Goal: Task Accomplishment & Management: Use online tool/utility

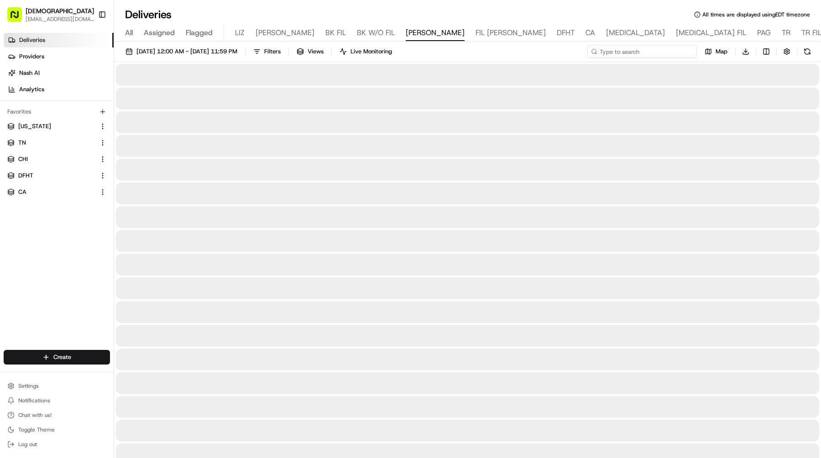
click at [668, 51] on input at bounding box center [643, 51] width 110 height 13
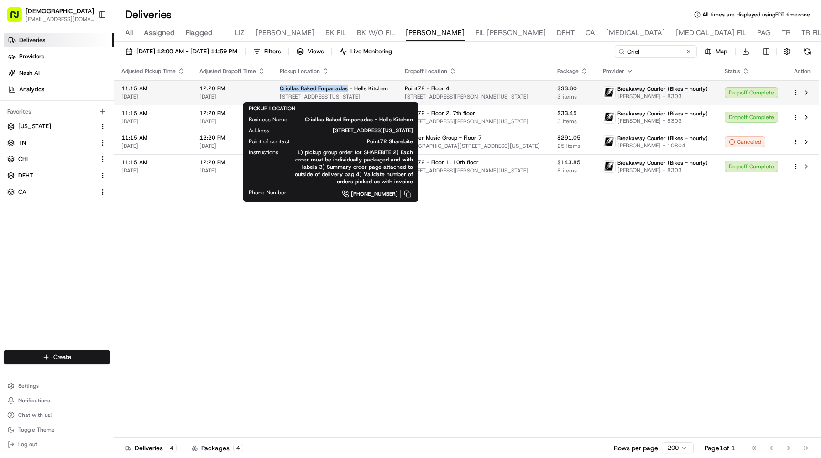
drag, startPoint x: 273, startPoint y: 91, endPoint x: 346, endPoint y: 89, distance: 72.6
click at [346, 89] on td "Criollas Baked Empanadas - Hells Kitchen 888 8th Ave, New York, NY 10019, USA" at bounding box center [335, 92] width 125 height 25
copy span "Criollas Baked Empanadas"
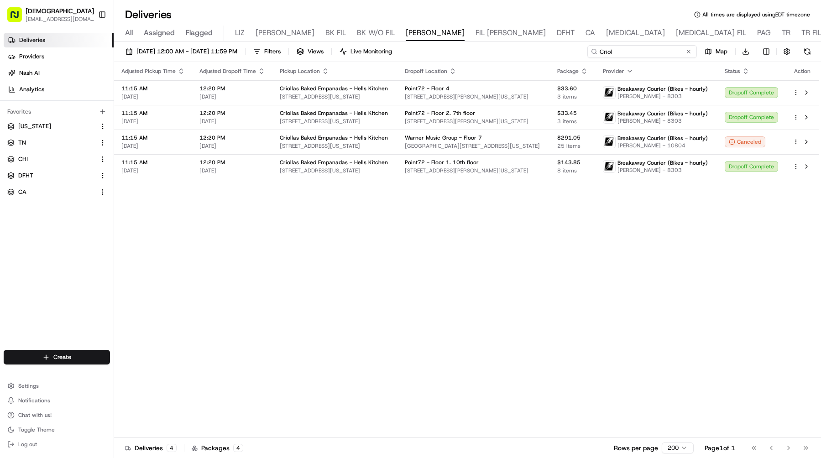
drag, startPoint x: 668, startPoint y: 54, endPoint x: 572, endPoint y: 45, distance: 96.4
click at [573, 45] on div "08/20/2025 12:00 AM - 08/20/2025 11:59 PM Filters Views Live Monitoring Criol M…" at bounding box center [467, 53] width 707 height 17
paste input "las Baked Empanadas"
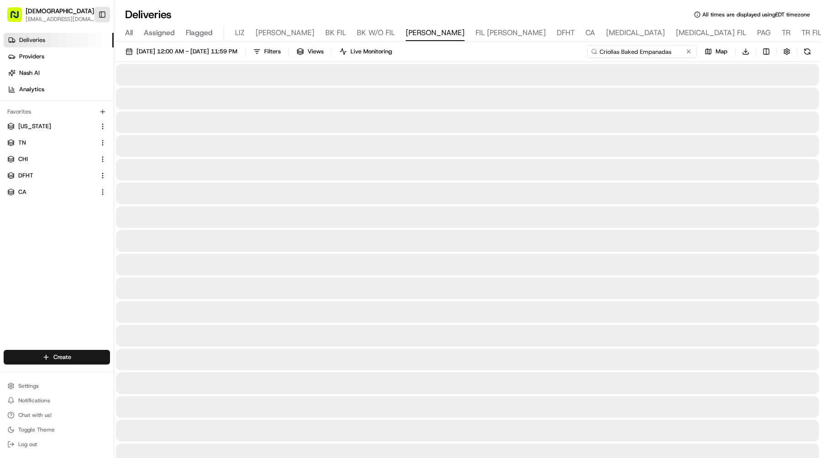
type input "Criollas Baked Empanadas"
click at [106, 12] on button "Toggle Sidebar" at bounding box center [103, 15] width 16 height 16
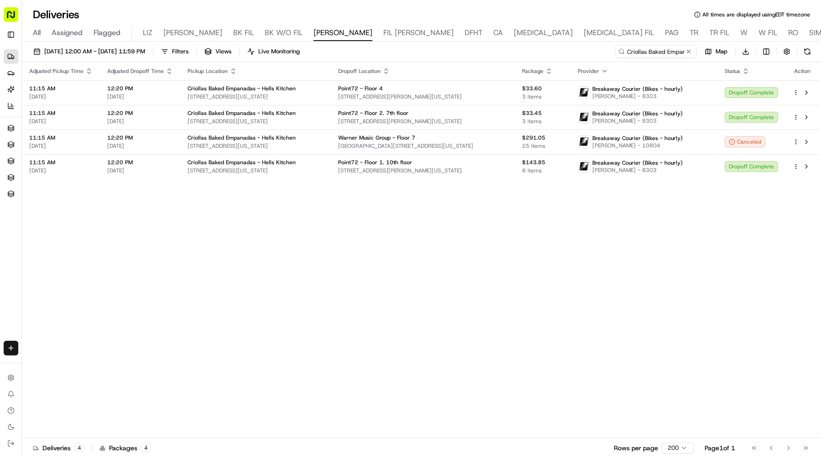
click at [609, 72] on icon "button" at bounding box center [604, 71] width 7 height 7
click at [630, 106] on button "Courier Name (A-Z)" at bounding box center [612, 108] width 62 height 11
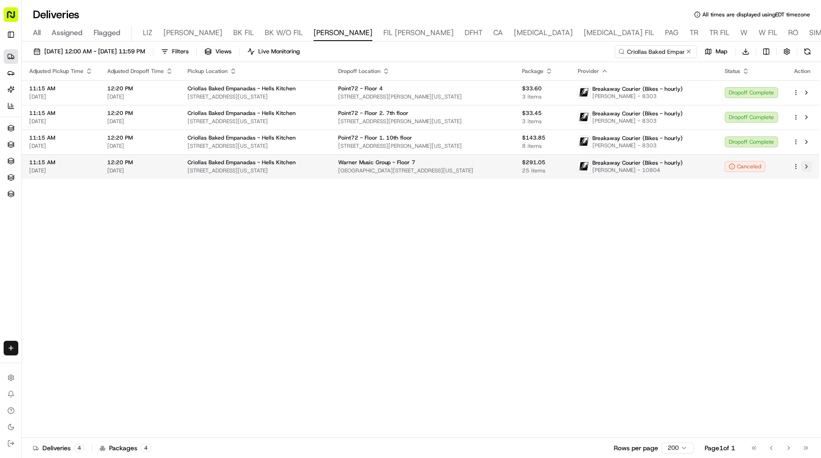
click at [809, 164] on button at bounding box center [806, 166] width 11 height 11
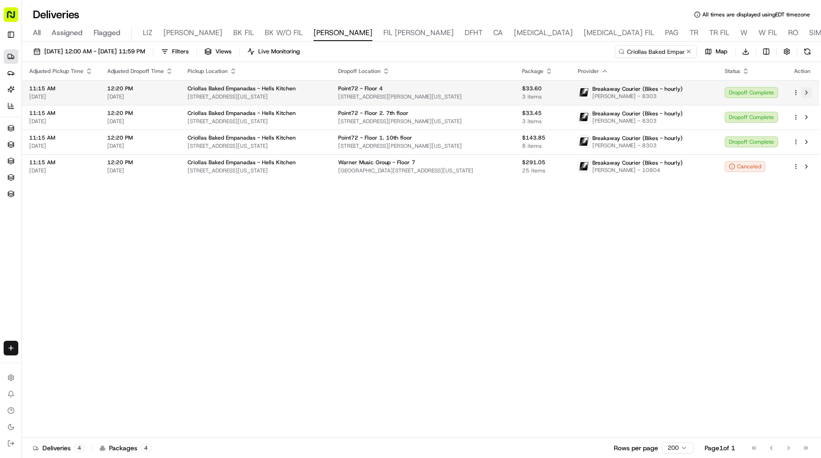
click at [808, 89] on button at bounding box center [806, 92] width 11 height 11
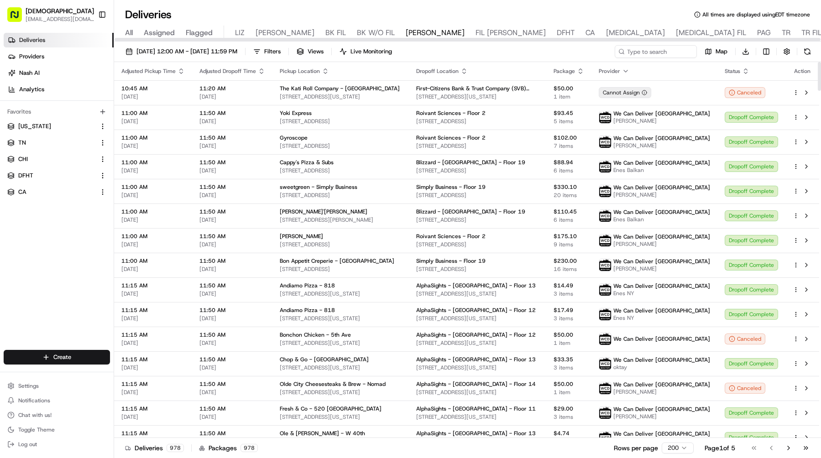
click at [642, 61] on div "08/20/2025 12:00 AM - 08/20/2025 11:59 PM Filters Views Live Monitoring Map Dow…" at bounding box center [467, 53] width 707 height 17
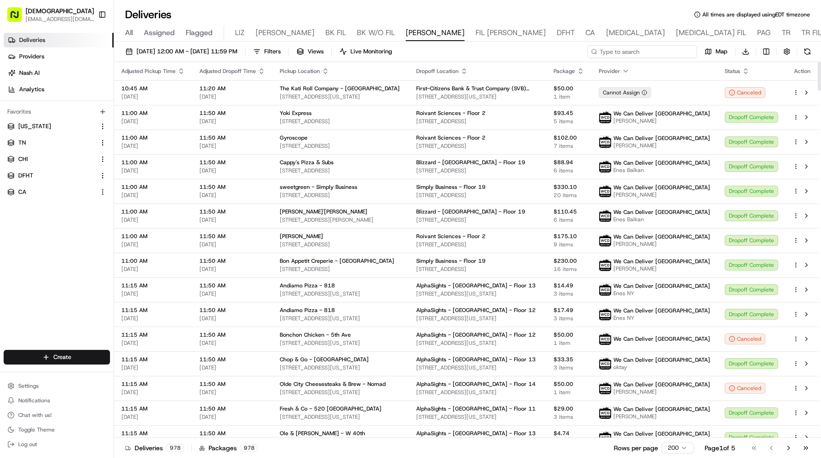
click at [646, 53] on input at bounding box center [643, 51] width 110 height 13
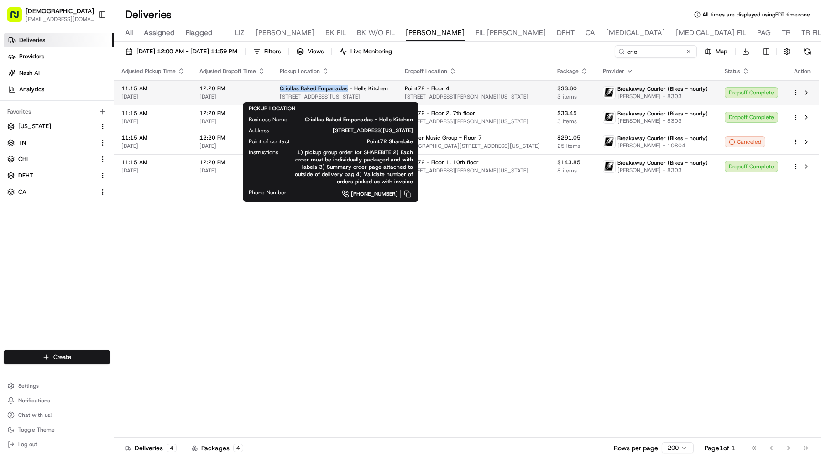
drag, startPoint x: 276, startPoint y: 88, endPoint x: 345, endPoint y: 88, distance: 68.9
click at [345, 88] on td "Criollas Baked Empanadas - Hells Kitchen 888 8th Ave, New York, NY 10019, USA" at bounding box center [335, 92] width 125 height 25
copy span "Criollas Baked Empanadas"
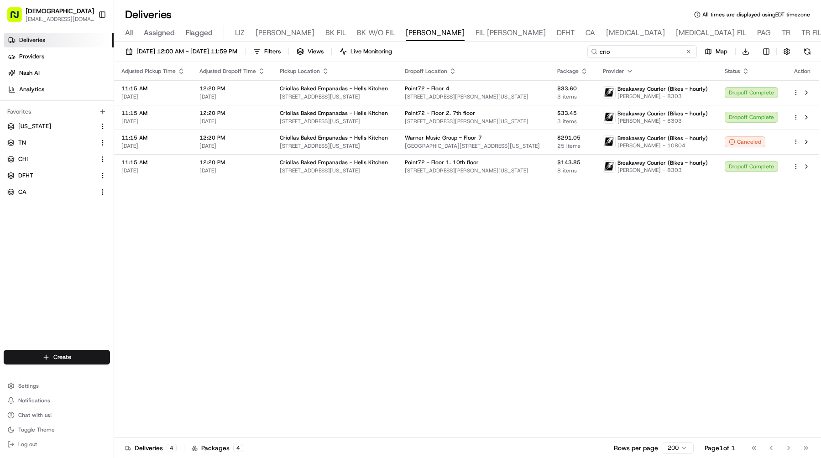
drag, startPoint x: 662, startPoint y: 53, endPoint x: 544, endPoint y: 53, distance: 117.3
click at [544, 53] on div "08/20/2025 12:00 AM - 08/20/2025 11:59 PM Filters Views Live Monitoring crio Ma…" at bounding box center [467, 53] width 707 height 17
paste input "Criollas Baked Empanadas"
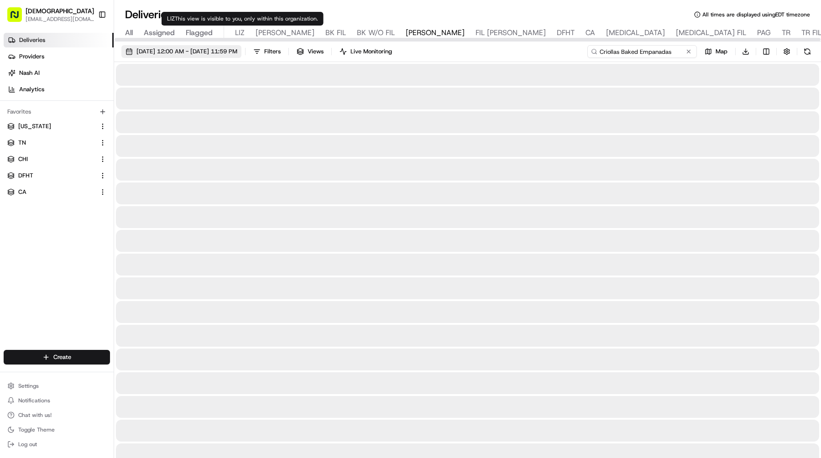
type input "Criollas Baked Empanadas"
click at [205, 53] on span "08/20/2025 12:00 AM - 08/20/2025 11:59 PM" at bounding box center [187, 51] width 101 height 8
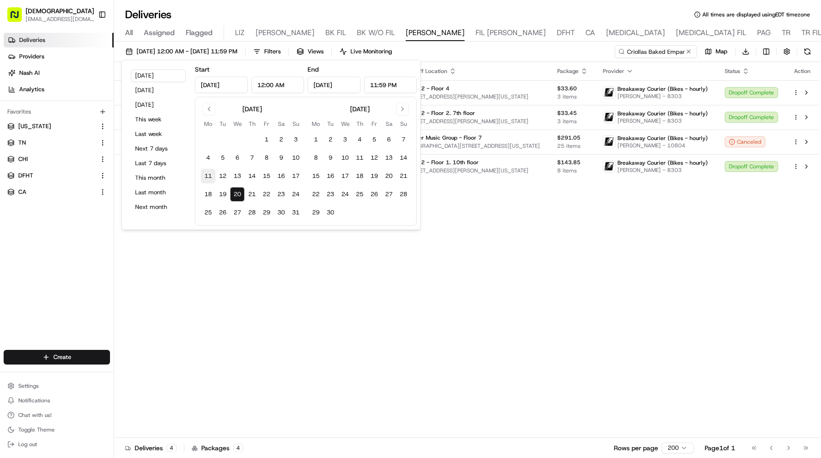
click at [211, 175] on button "11" at bounding box center [208, 176] width 15 height 15
type input "Aug 11, 2025"
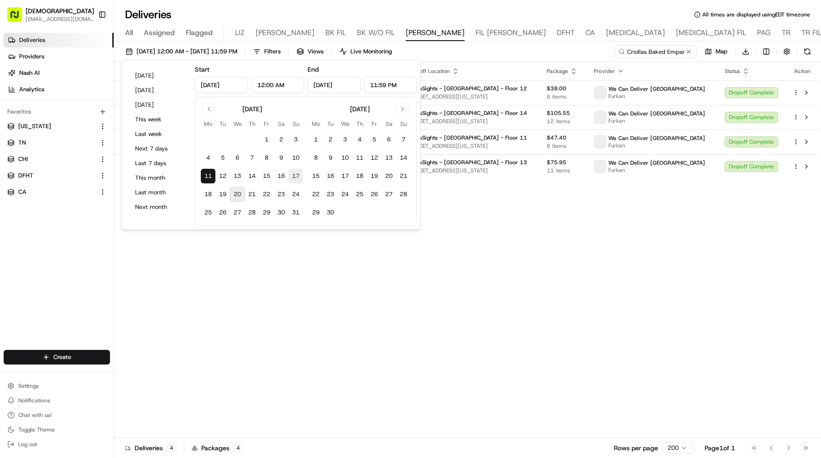
click at [300, 173] on button "17" at bounding box center [296, 176] width 15 height 15
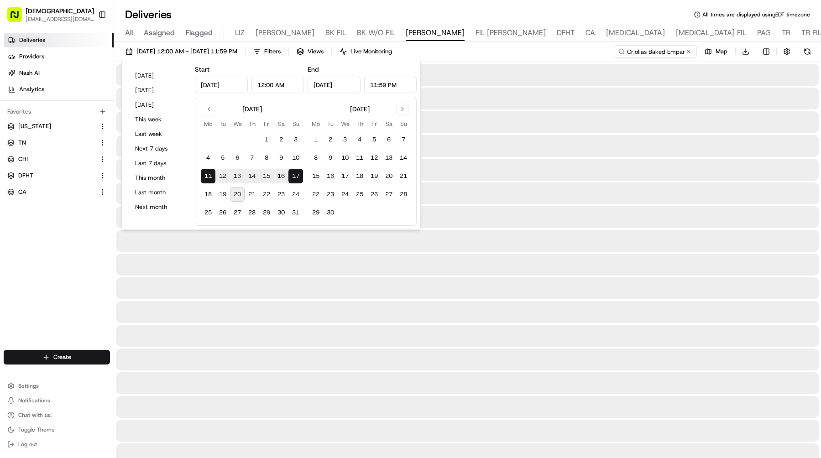
type input "Aug 17, 2025"
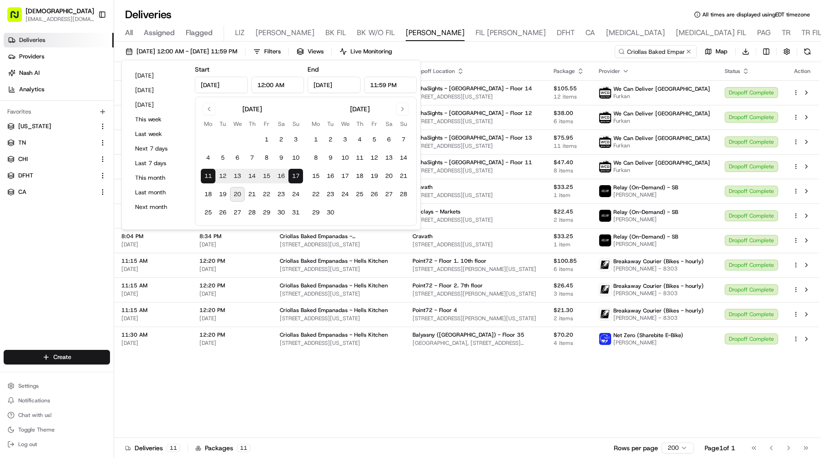
click at [513, 48] on div "08/11/2025 12:00 AM - 08/17/2025 11:59 PM Filters Views Live Monitoring Criolla…" at bounding box center [467, 53] width 707 height 17
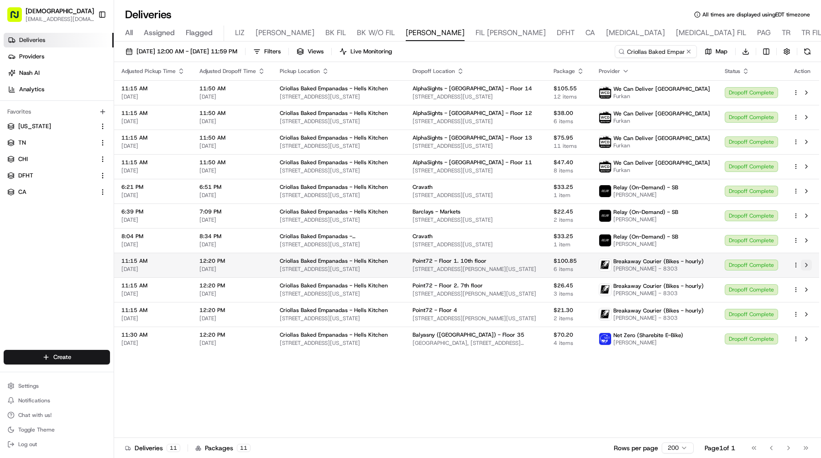
click at [806, 262] on button at bounding box center [806, 265] width 11 height 11
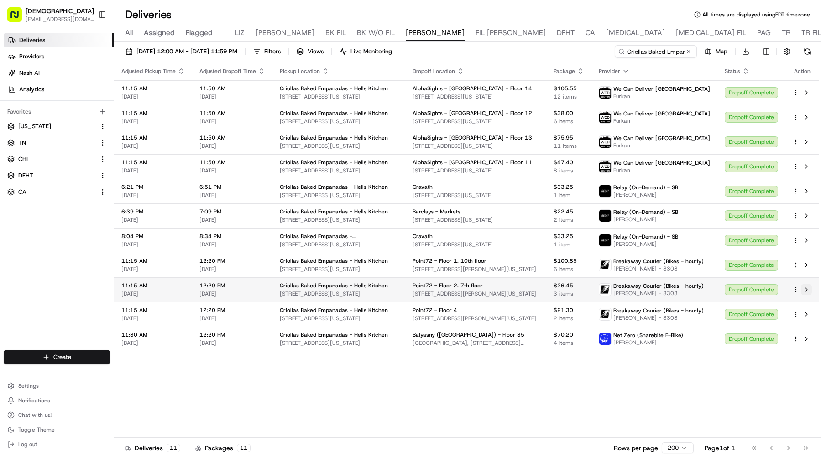
click at [806, 288] on button at bounding box center [806, 289] width 11 height 11
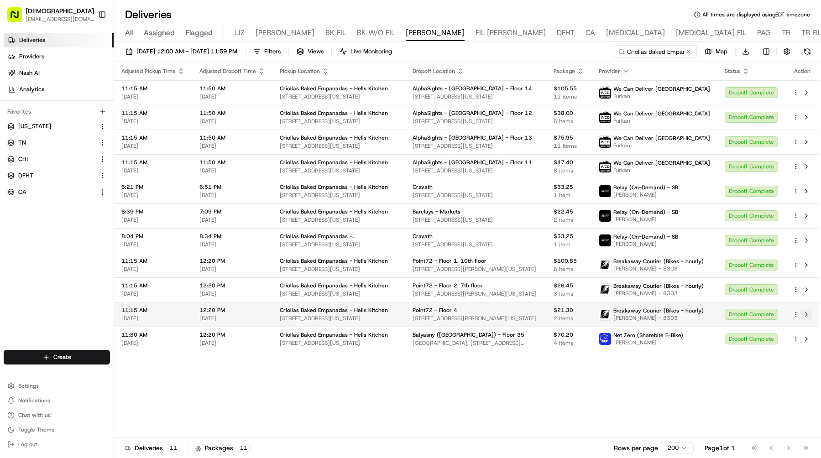
click at [806, 316] on button at bounding box center [806, 314] width 11 height 11
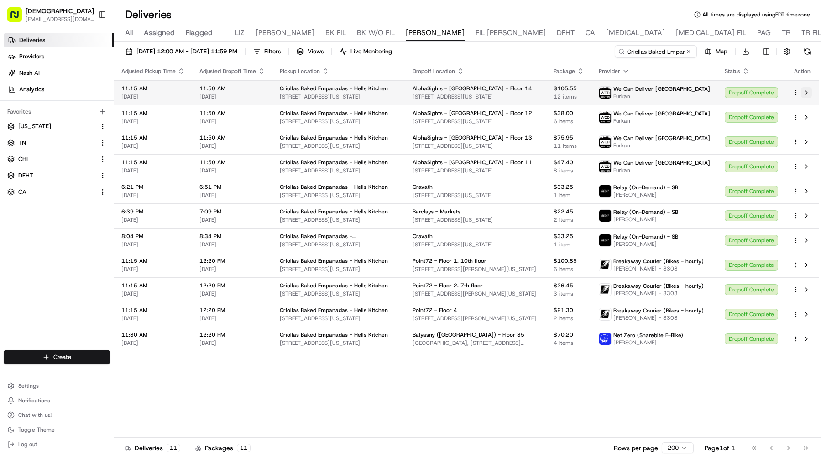
click at [805, 89] on button at bounding box center [806, 92] width 11 height 11
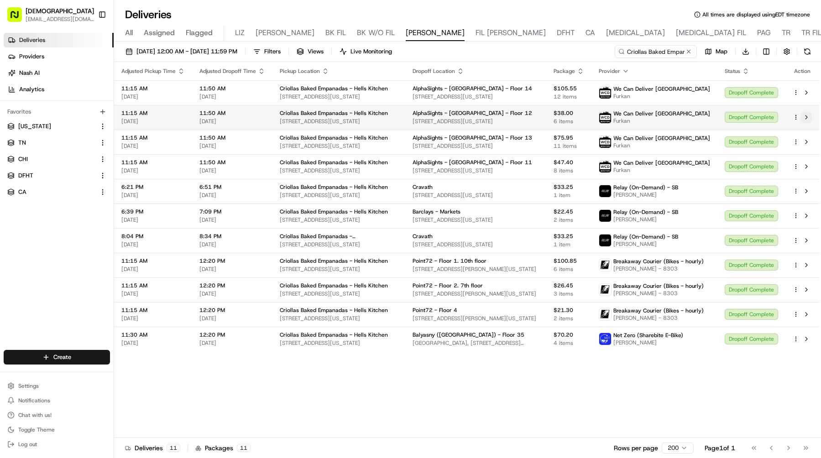
click at [809, 117] on button at bounding box center [806, 117] width 11 height 11
click at [809, 138] on button at bounding box center [806, 142] width 11 height 11
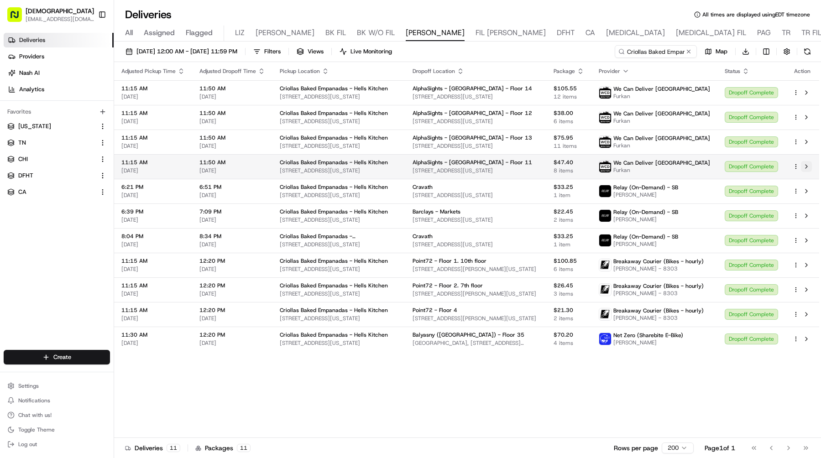
click at [806, 163] on button at bounding box center [806, 166] width 11 height 11
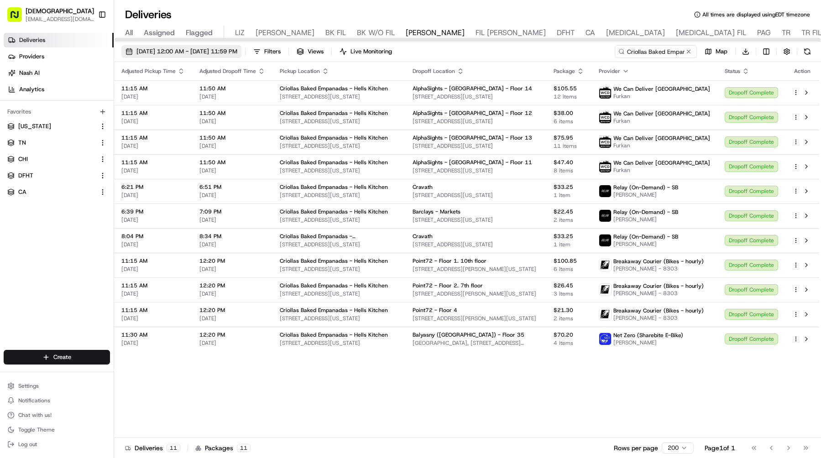
click at [203, 49] on span "08/11/2025 12:00 AM - 08/17/2025 11:59 PM" at bounding box center [187, 51] width 101 height 8
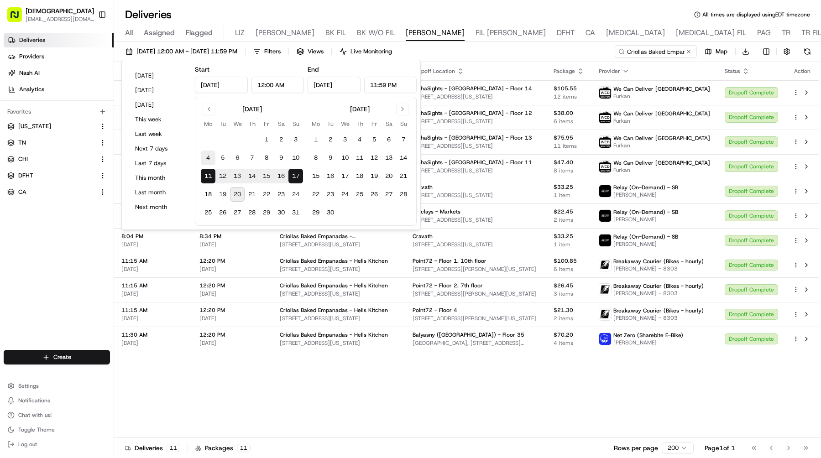
click at [203, 163] on button "4" at bounding box center [208, 158] width 15 height 15
type input "Aug 4, 2025"
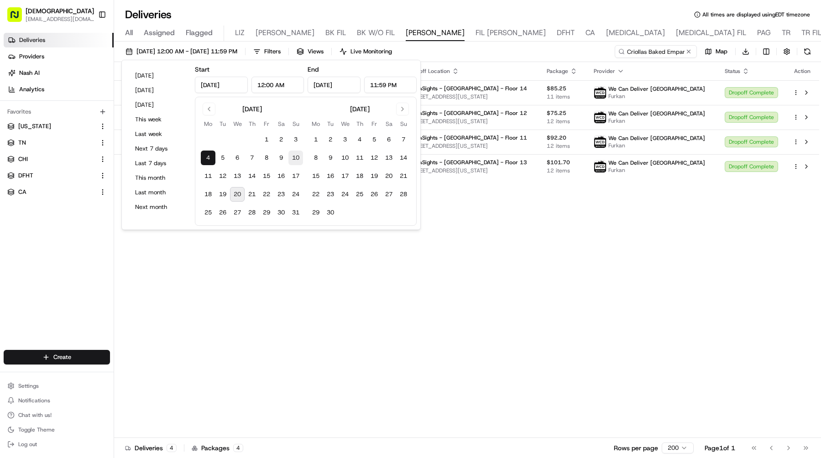
click at [295, 154] on button "10" at bounding box center [296, 158] width 15 height 15
type input "Aug 10, 2025"
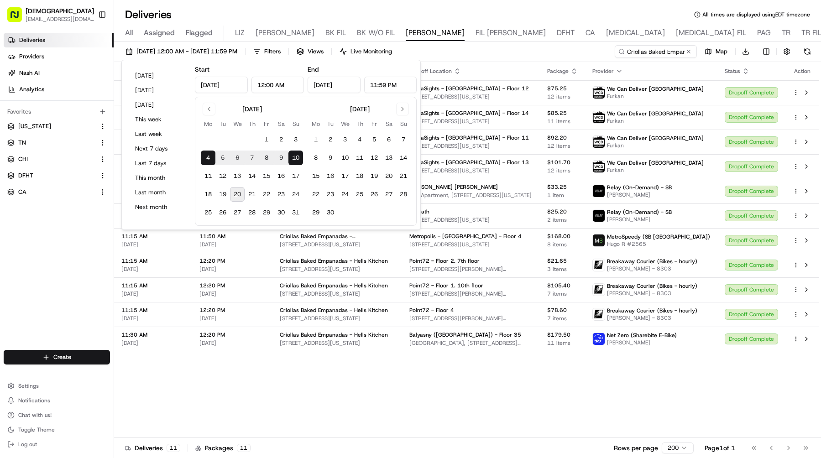
click at [541, 378] on div "Adjusted Pickup Time Adjusted Dropoff Time Pickup Location Dropoff Location Pac…" at bounding box center [466, 250] width 705 height 376
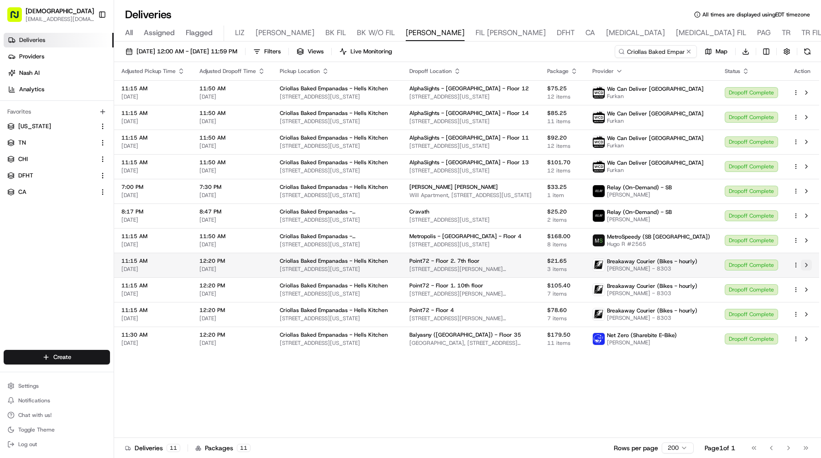
click at [805, 263] on button at bounding box center [806, 265] width 11 height 11
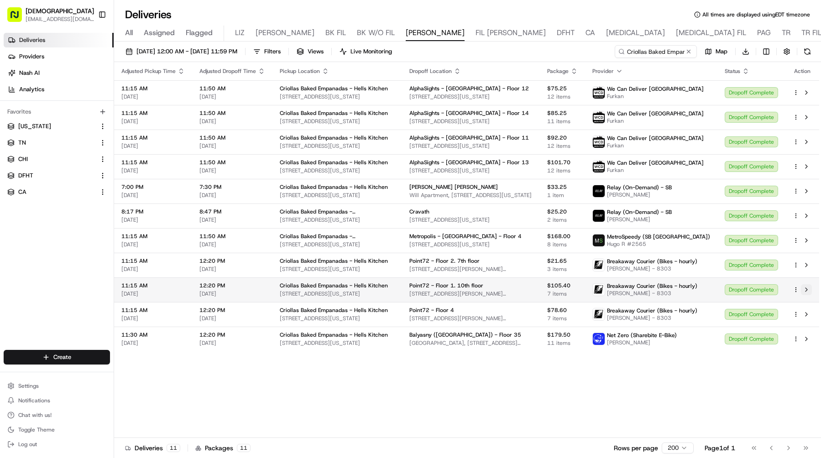
click at [807, 289] on button at bounding box center [806, 289] width 11 height 11
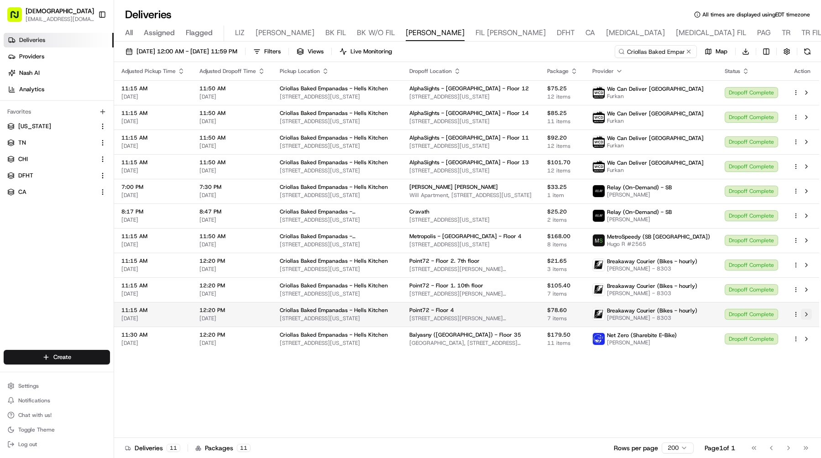
click at [809, 315] on button at bounding box center [806, 314] width 11 height 11
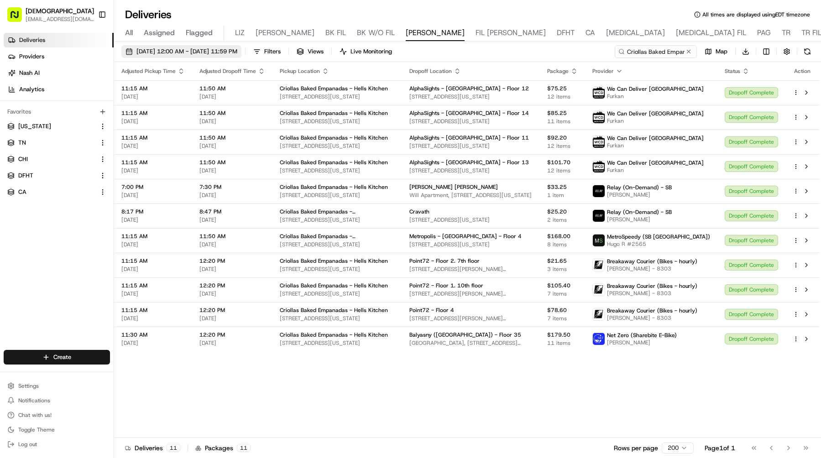
click at [237, 55] on span "08/04/2025 12:00 AM - 08/10/2025 11:59 PM" at bounding box center [187, 51] width 101 height 8
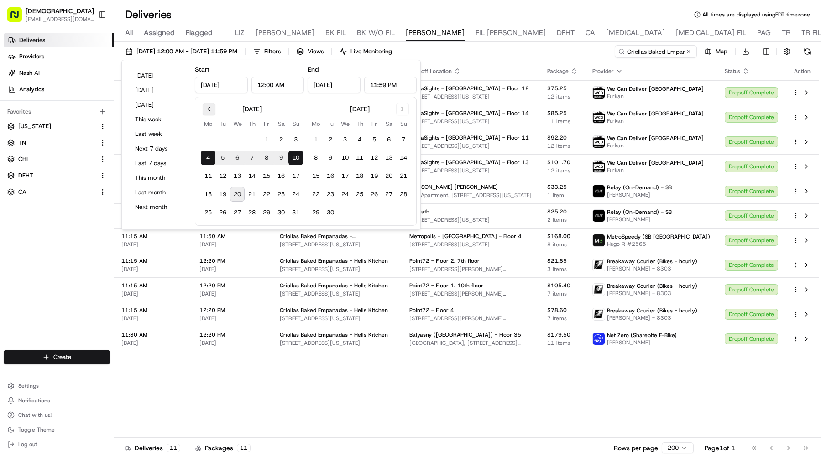
click at [211, 109] on button "Go to previous month" at bounding box center [209, 109] width 13 height 13
click at [207, 208] on button "28" at bounding box center [208, 212] width 15 height 15
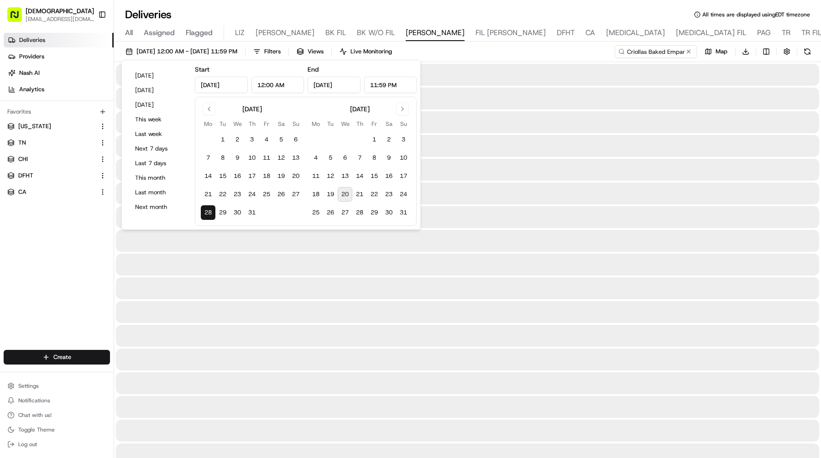
type input "Jul 28, 2025"
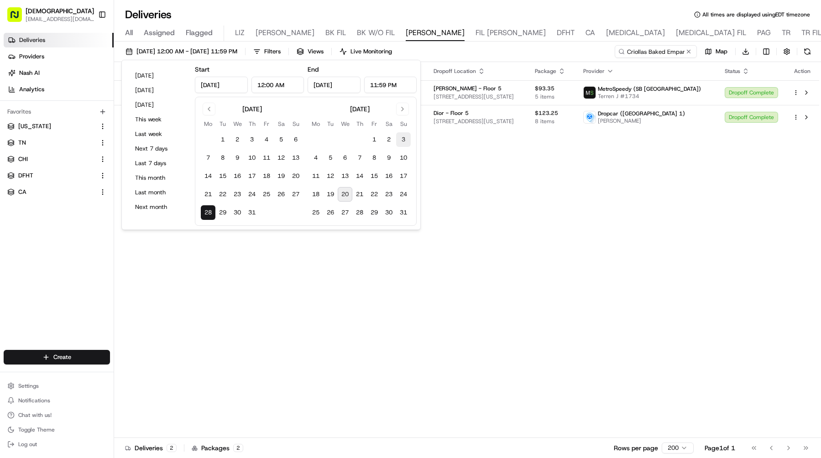
click at [400, 145] on button "3" at bounding box center [403, 139] width 15 height 15
type input "Aug 3, 2025"
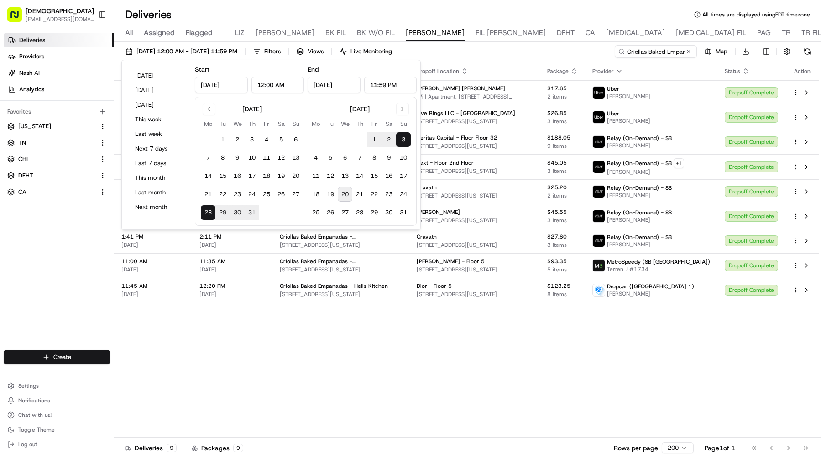
click at [585, 348] on div "Adjusted Pickup Time Adjusted Dropoff Time Pickup Location Dropoff Location Pac…" at bounding box center [466, 250] width 705 height 376
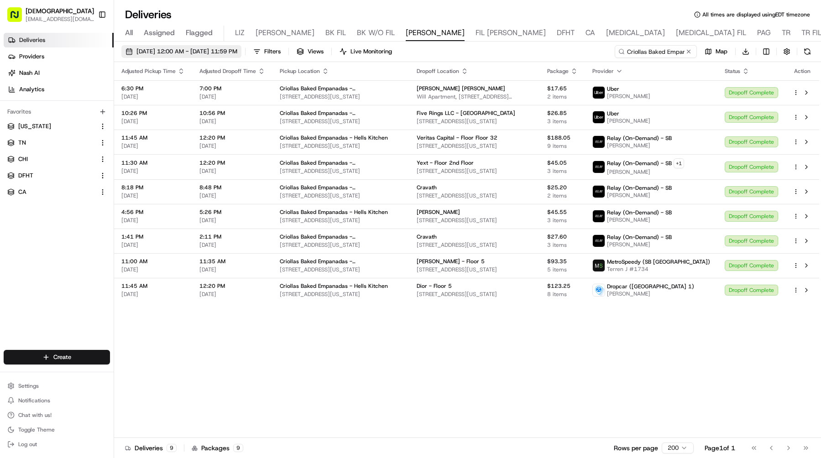
click at [211, 54] on span "07/28/2025 12:00 AM - 08/03/2025 11:59 PM" at bounding box center [187, 51] width 101 height 8
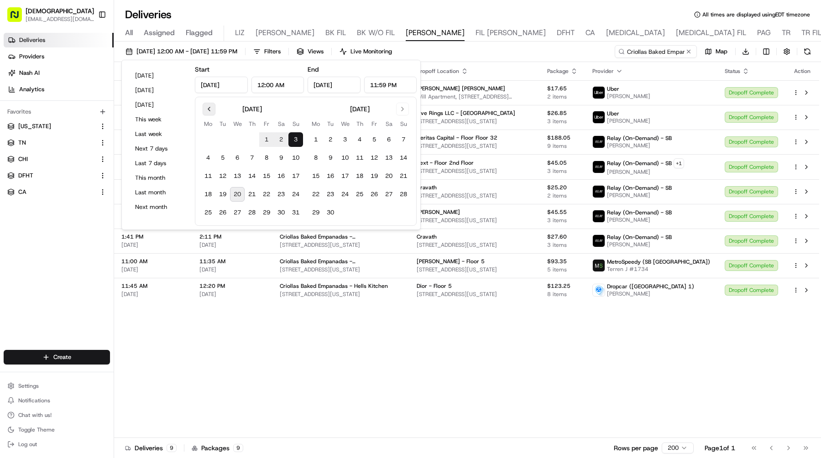
click at [208, 114] on button "Go to previous month" at bounding box center [209, 109] width 13 height 13
click at [205, 194] on button "21" at bounding box center [208, 194] width 15 height 15
type input "Jul 21, 2025"
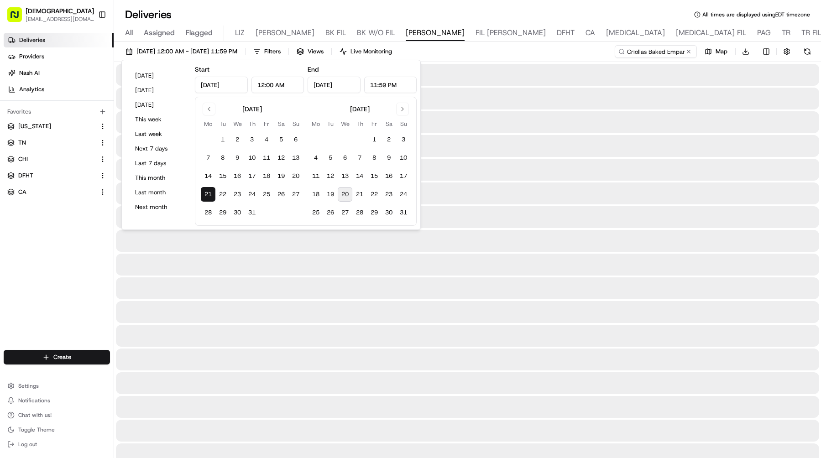
click at [303, 195] on div "July 2025 Mo Tu We Th Fr Sa Su 1 2 3 4 5 6 7 8 9 10 11 12 13 14 15 16 17 18 19 …" at bounding box center [306, 161] width 210 height 117
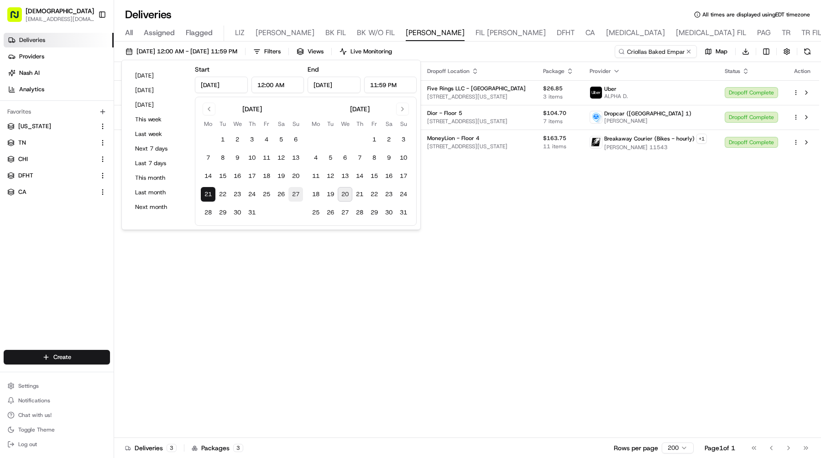
click at [298, 194] on button "27" at bounding box center [296, 194] width 15 height 15
type input "Jul 27, 2025"
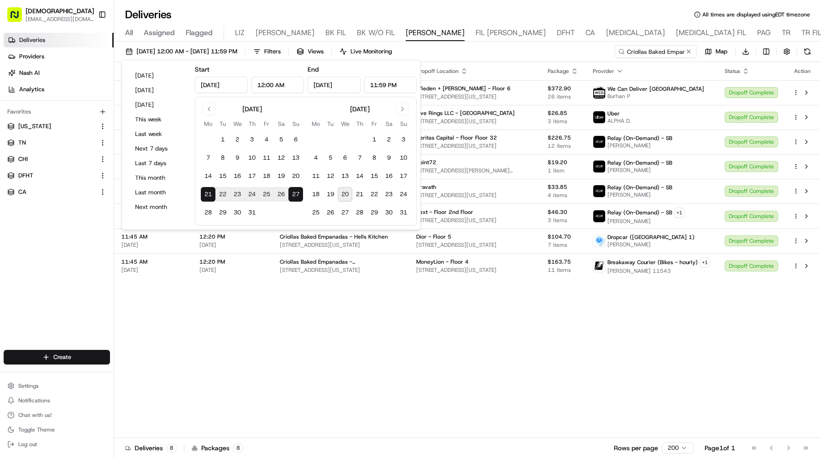
click at [414, 284] on div "Adjusted Pickup Time Adjusted Dropoff Time Pickup Location Dropoff Location Pac…" at bounding box center [466, 250] width 705 height 376
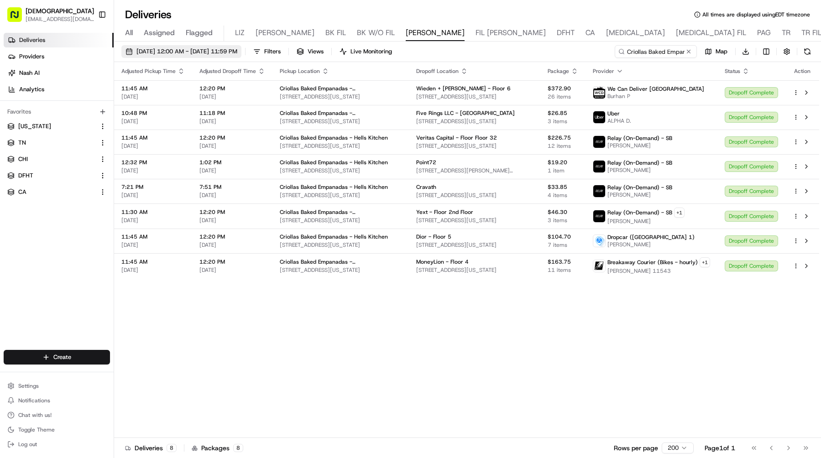
click at [227, 49] on span "07/21/2025 12:00 AM - 07/27/2025 11:59 PM" at bounding box center [187, 51] width 101 height 8
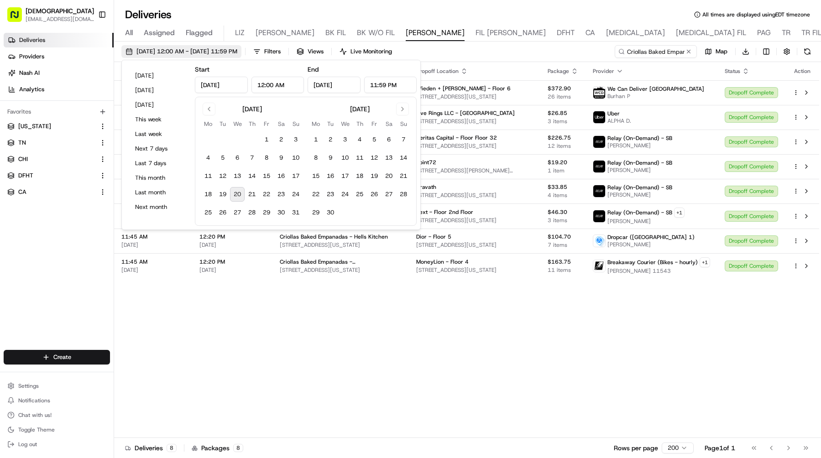
click at [237, 50] on span "07/21/2025 12:00 AM - 07/27/2025 11:59 PM" at bounding box center [187, 51] width 101 height 8
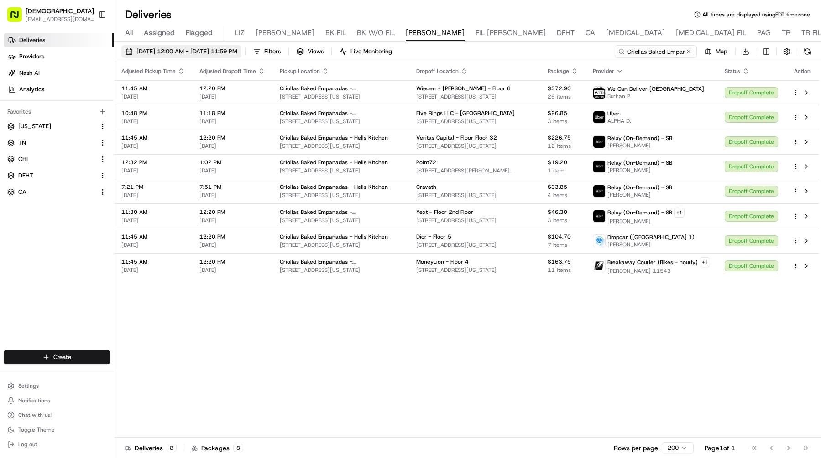
click at [237, 53] on span "07/21/2025 12:00 AM - 07/27/2025 11:59 PM" at bounding box center [187, 51] width 101 height 8
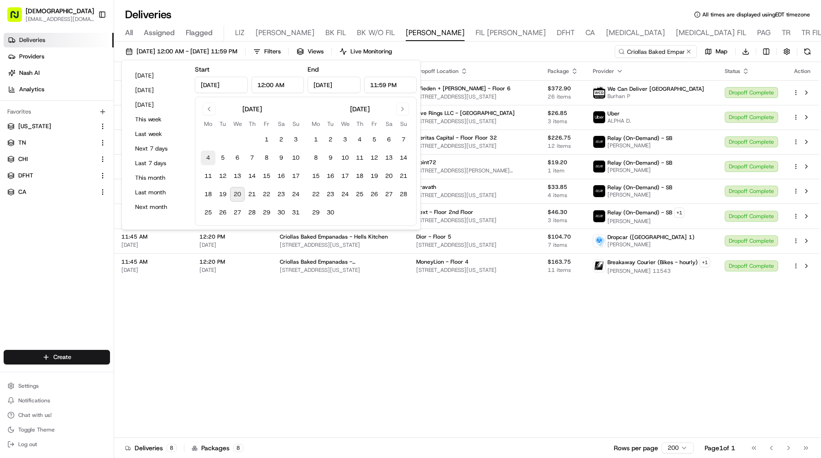
click at [205, 155] on button "4" at bounding box center [208, 158] width 15 height 15
type input "Aug 4, 2025"
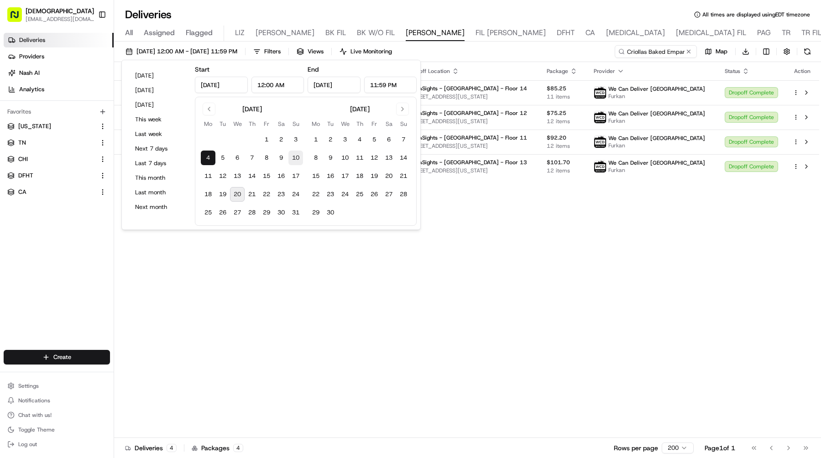
click at [294, 156] on button "10" at bounding box center [296, 158] width 15 height 15
type input "Aug 10, 2025"
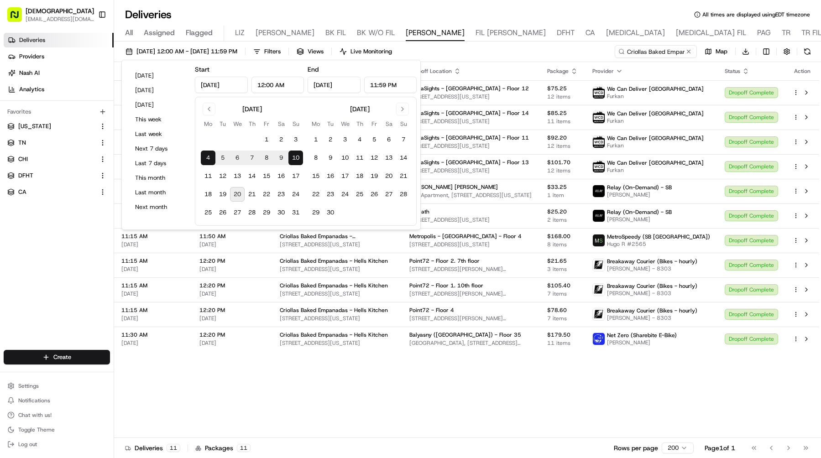
click at [506, 376] on div "Adjusted Pickup Time Adjusted Dropoff Time Pickup Location Dropoff Location Pac…" at bounding box center [466, 250] width 705 height 376
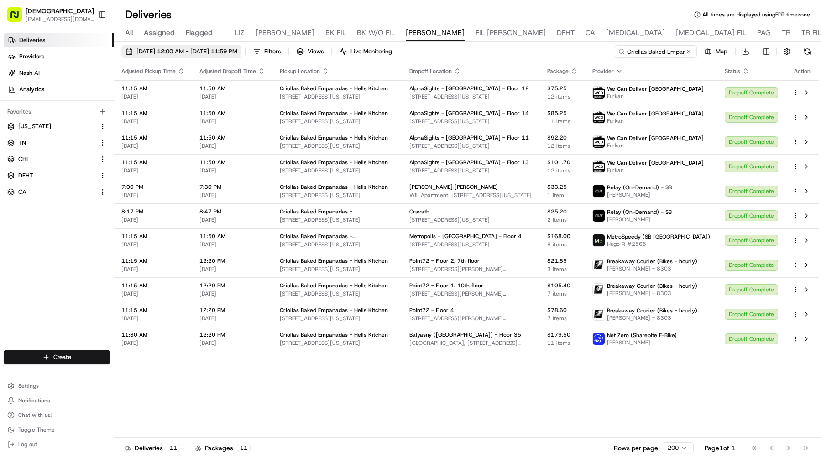
click at [237, 48] on span "08/04/2025 12:00 AM - 08/10/2025 11:59 PM" at bounding box center [187, 51] width 101 height 8
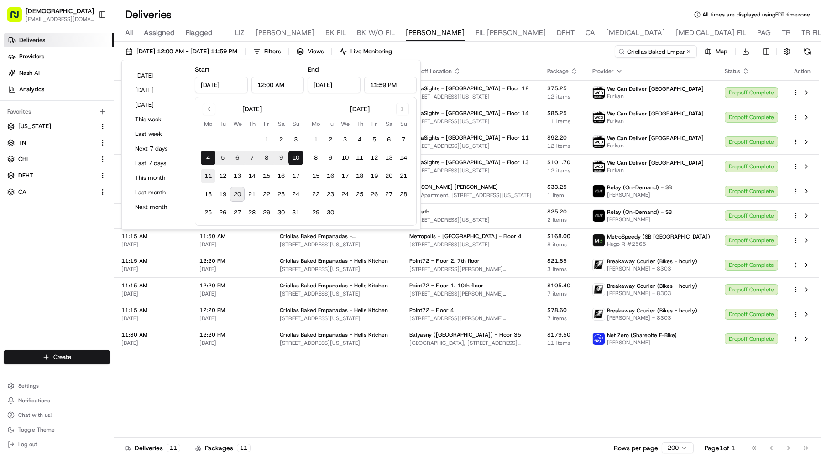
click at [204, 174] on button "11" at bounding box center [208, 176] width 15 height 15
type input "Aug 11, 2025"
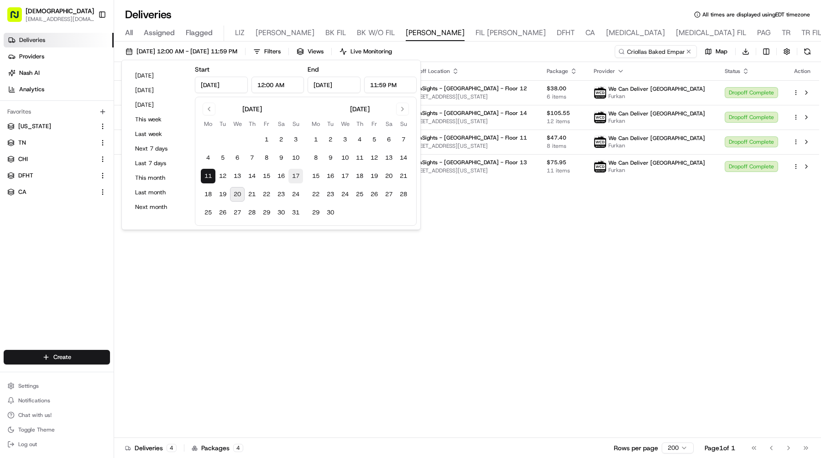
click at [300, 178] on button "17" at bounding box center [296, 176] width 15 height 15
type input "Aug 17, 2025"
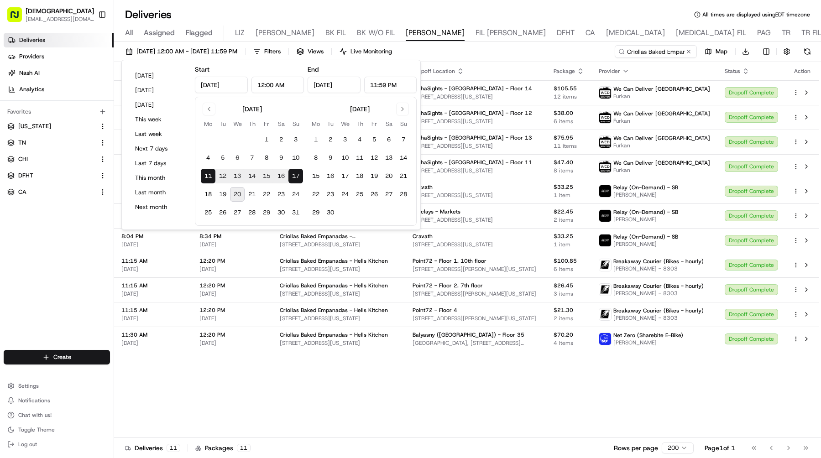
click at [429, 394] on div "Adjusted Pickup Time Adjusted Dropoff Time Pickup Location Dropoff Location Pac…" at bounding box center [466, 250] width 705 height 376
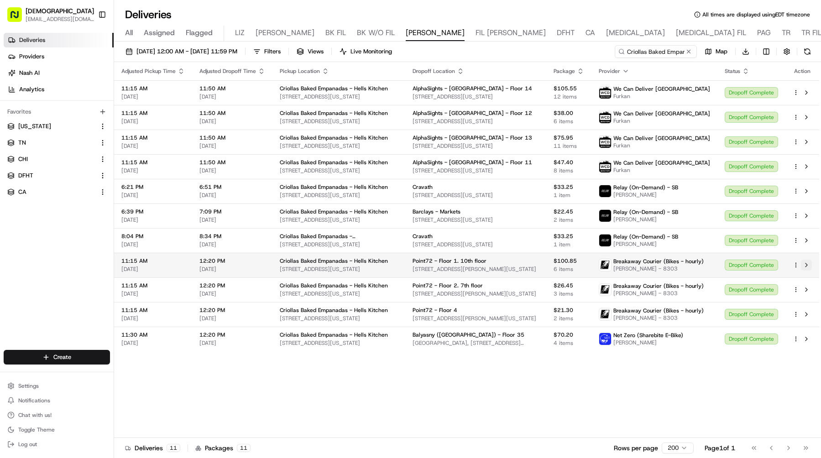
click at [804, 264] on button at bounding box center [806, 265] width 11 height 11
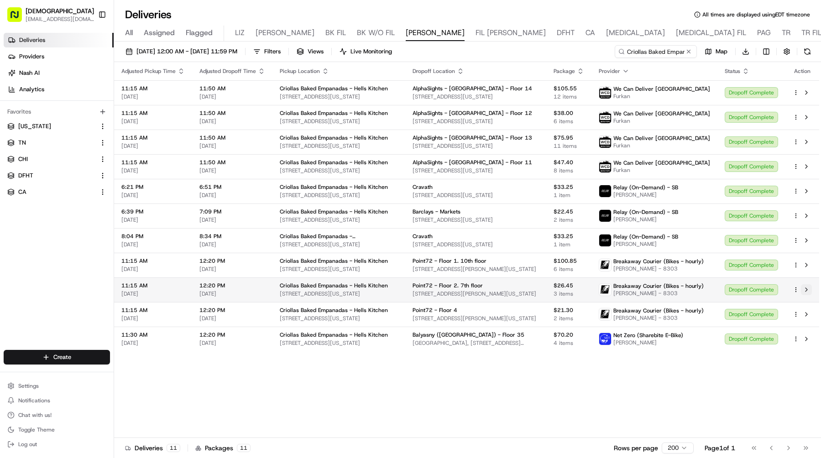
click at [807, 289] on button at bounding box center [806, 289] width 11 height 11
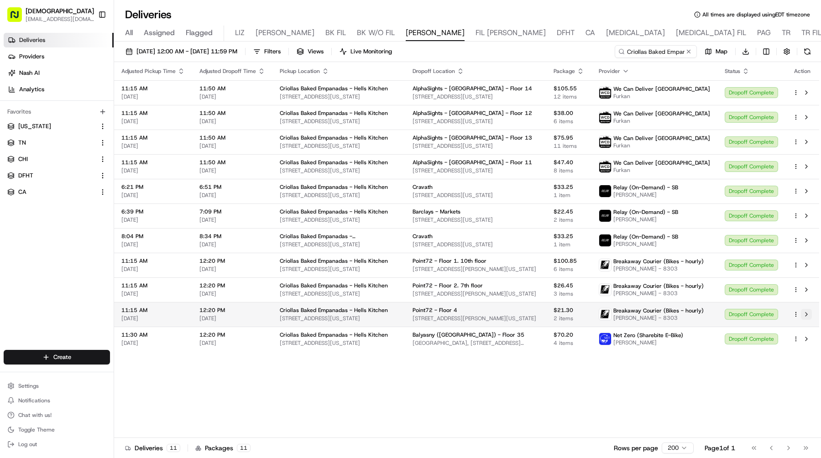
click at [807, 313] on button at bounding box center [806, 314] width 11 height 11
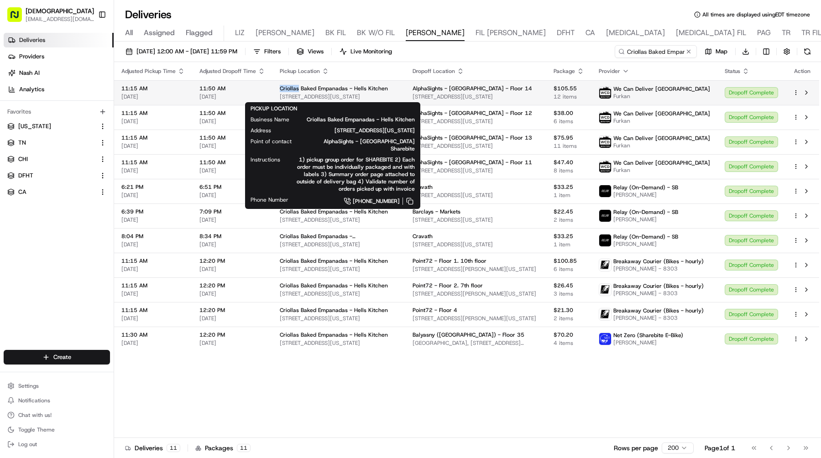
drag, startPoint x: 279, startPoint y: 86, endPoint x: 298, endPoint y: 88, distance: 18.8
click at [298, 88] on span "Criollas Baked Empanadas - Hells Kitchen" at bounding box center [334, 88] width 108 height 7
copy span "Criollas"
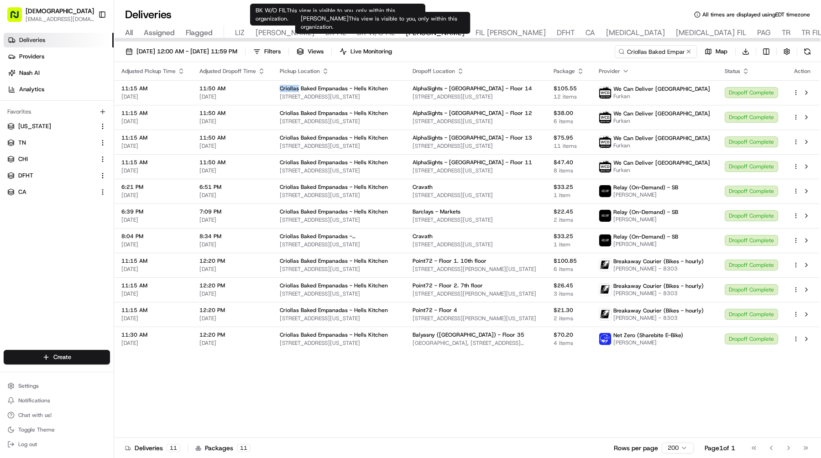
click at [406, 36] on span "NASH" at bounding box center [435, 32] width 59 height 11
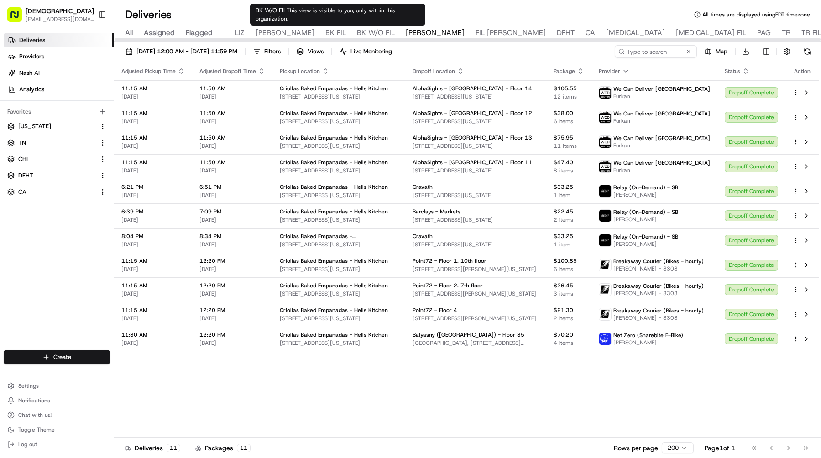
click at [294, 24] on div "BK W/O FIL This view is visible to you, only within this organization. BK W/O F…" at bounding box center [337, 15] width 175 height 22
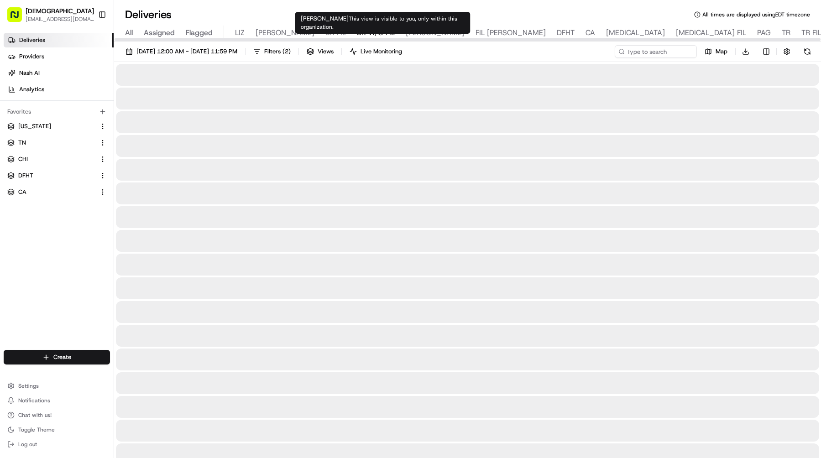
click at [406, 29] on span "NASH" at bounding box center [435, 32] width 59 height 11
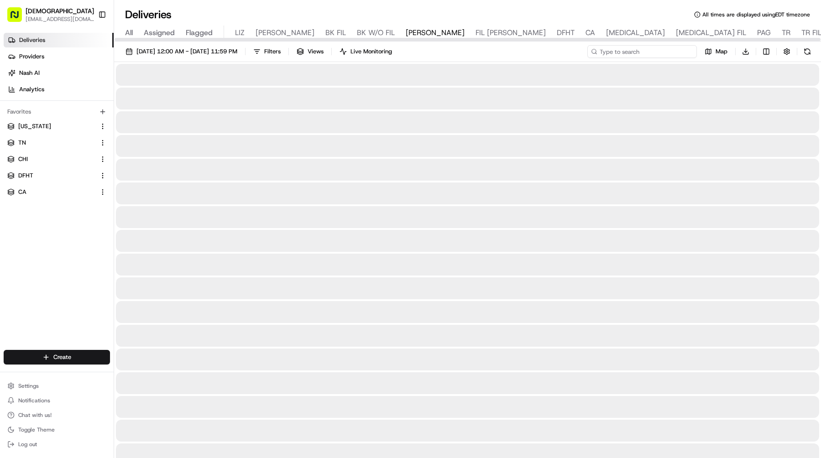
click at [668, 52] on input at bounding box center [643, 51] width 110 height 13
paste input "Shelbi"
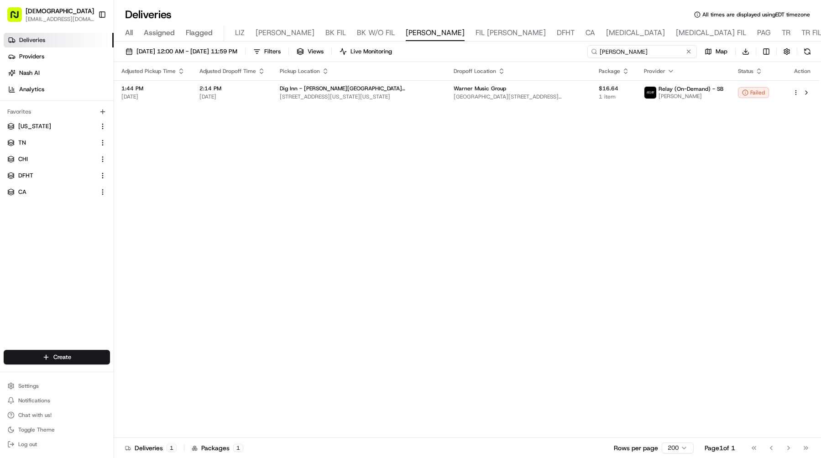
type input "Shelbi"
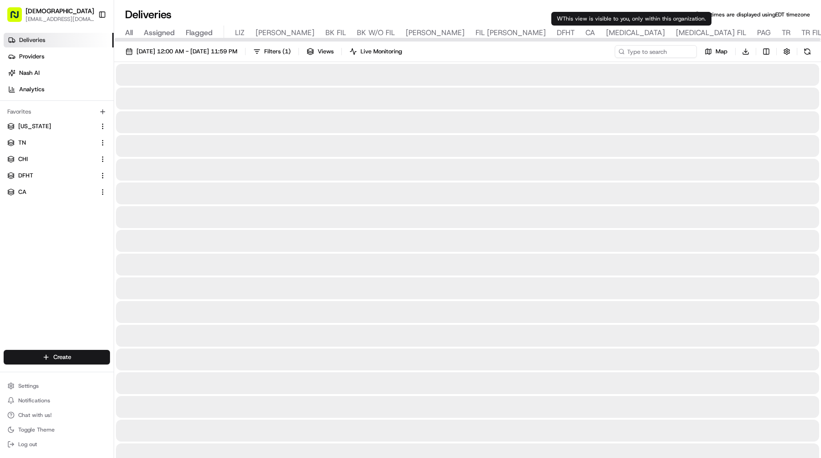
click at [821, 32] on span "W" at bounding box center [836, 32] width 7 height 11
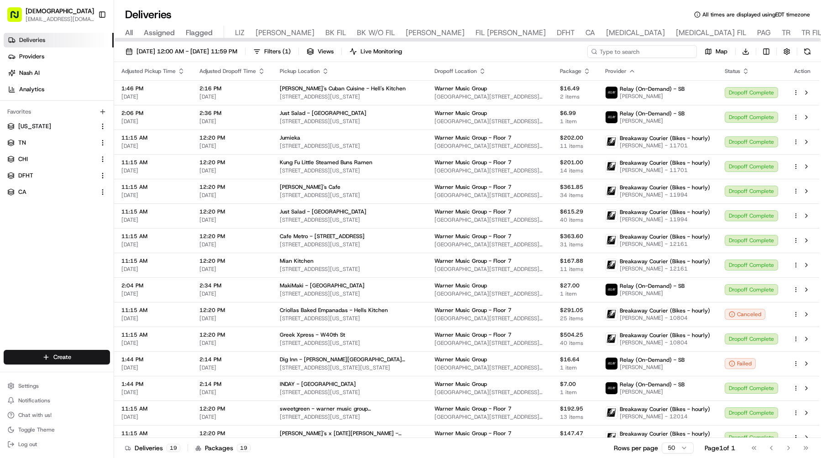
click at [649, 50] on input at bounding box center [643, 51] width 110 height 13
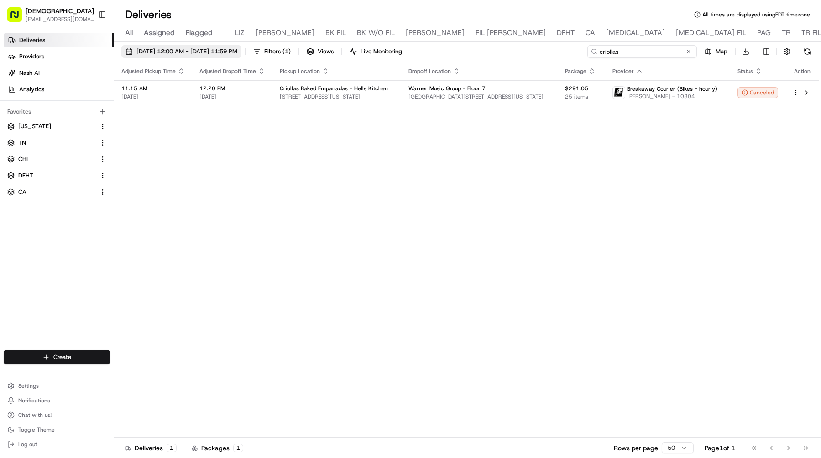
type input "criollas"
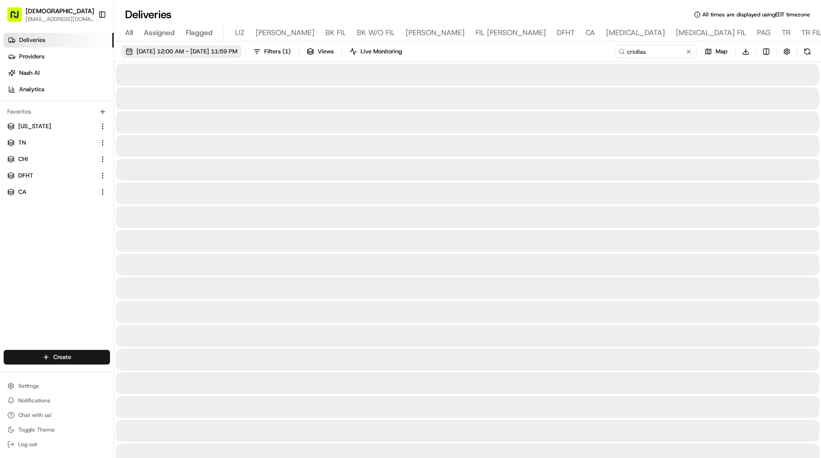
click at [237, 50] on span "08/20/2025 12:00 AM - 08/20/2025 11:59 PM" at bounding box center [187, 51] width 101 height 8
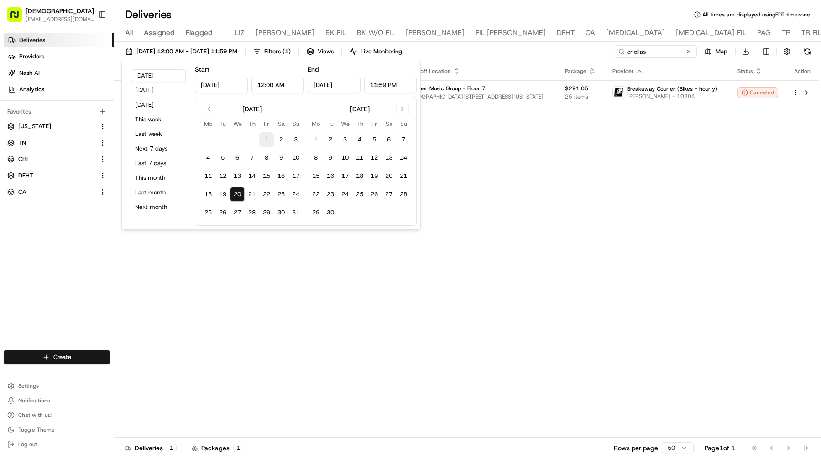
click at [271, 136] on button "1" at bounding box center [266, 139] width 15 height 15
type input "Aug 1, 2025"
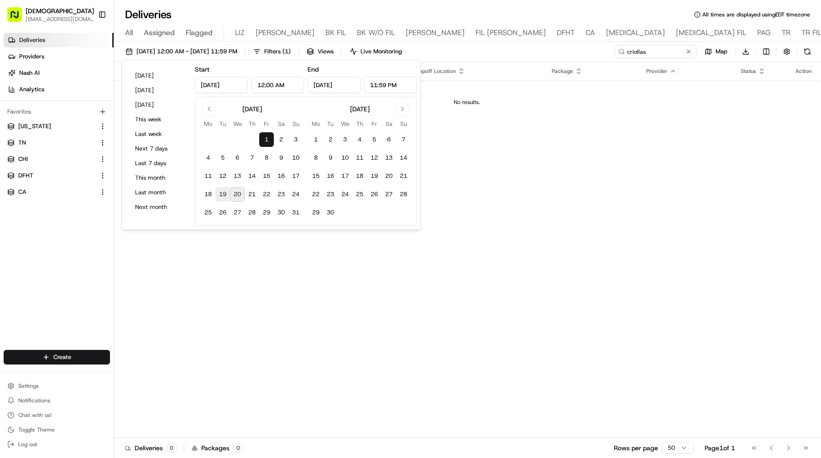
click at [219, 197] on button "19" at bounding box center [223, 194] width 15 height 15
type input "Aug 19, 2025"
click at [207, 105] on button "Go to previous month" at bounding box center [209, 109] width 13 height 13
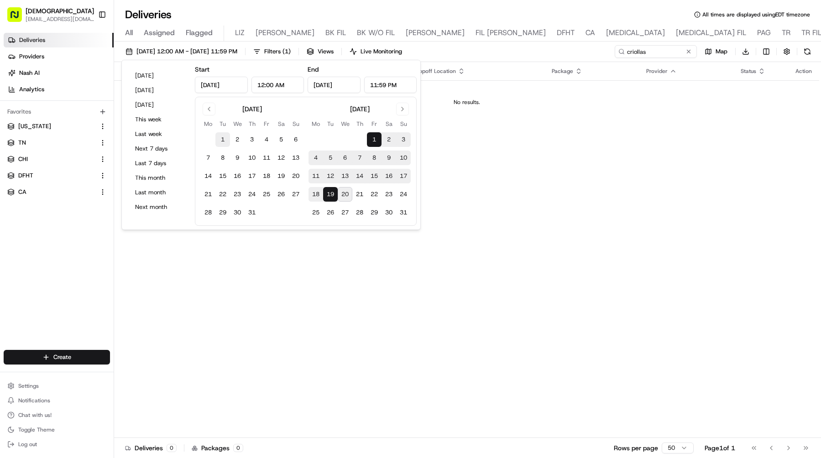
click at [221, 143] on button "1" at bounding box center [223, 139] width 15 height 15
type input "Jul 1, 2025"
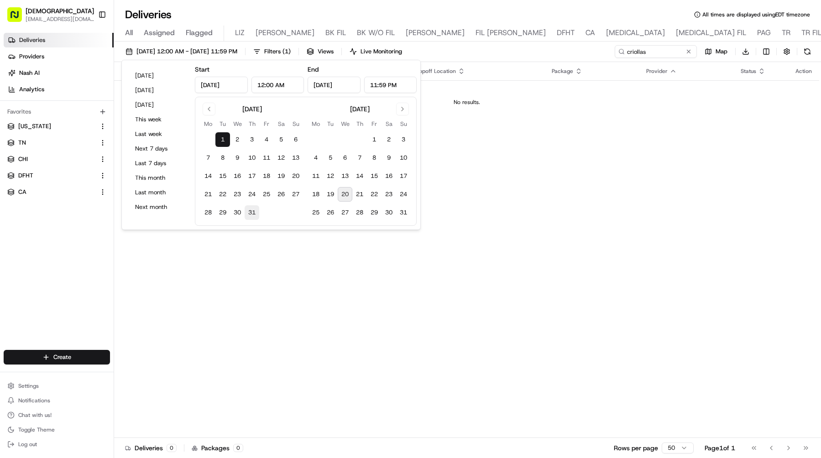
click at [258, 217] on button "31" at bounding box center [252, 212] width 15 height 15
type input "Jul 31, 2025"
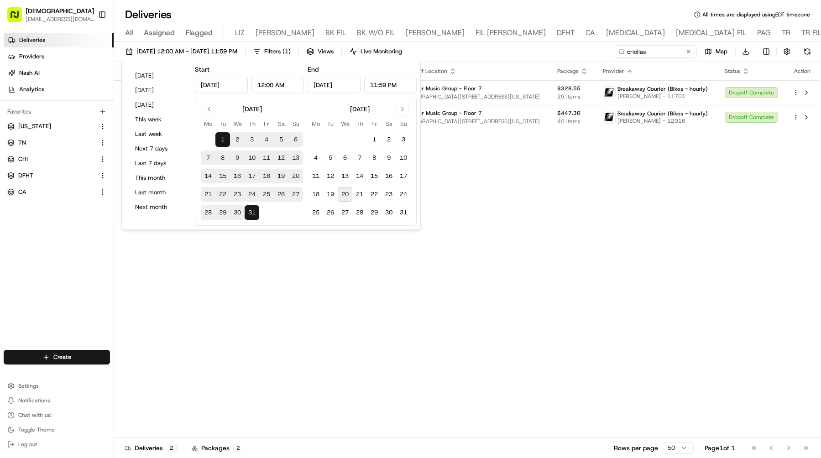
click at [497, 174] on div "Adjusted Pickup Time Adjusted Dropoff Time Pickup Location Dropoff Location Pac…" at bounding box center [466, 250] width 705 height 376
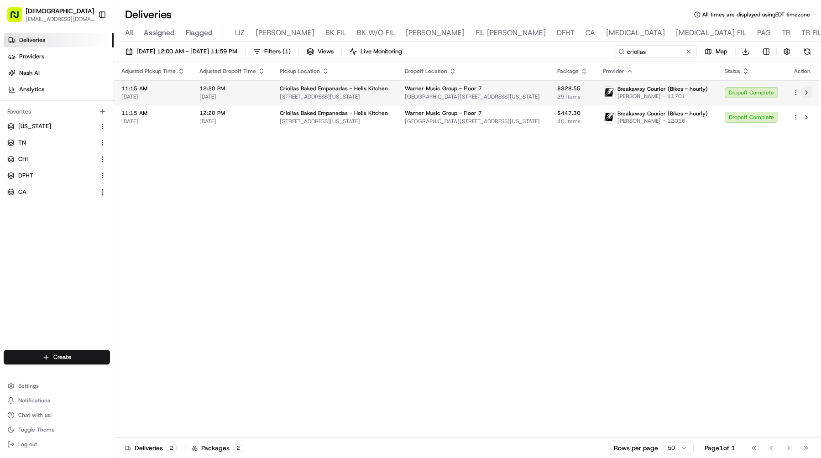
click at [804, 91] on button at bounding box center [806, 92] width 11 height 11
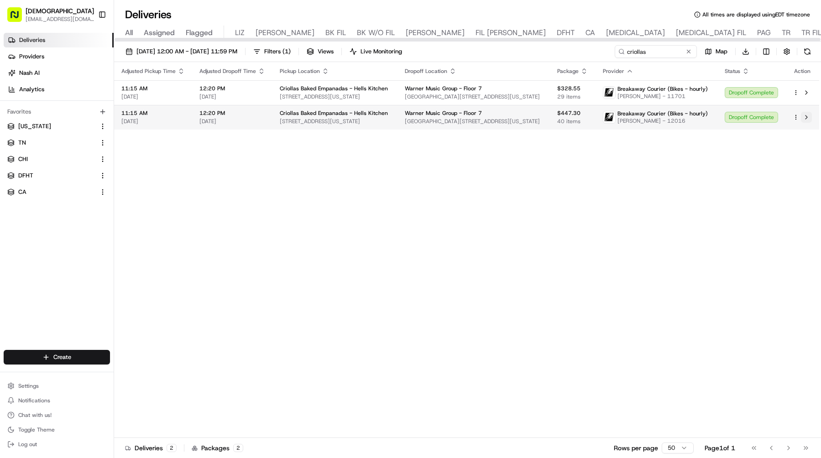
click at [805, 114] on button at bounding box center [806, 117] width 11 height 11
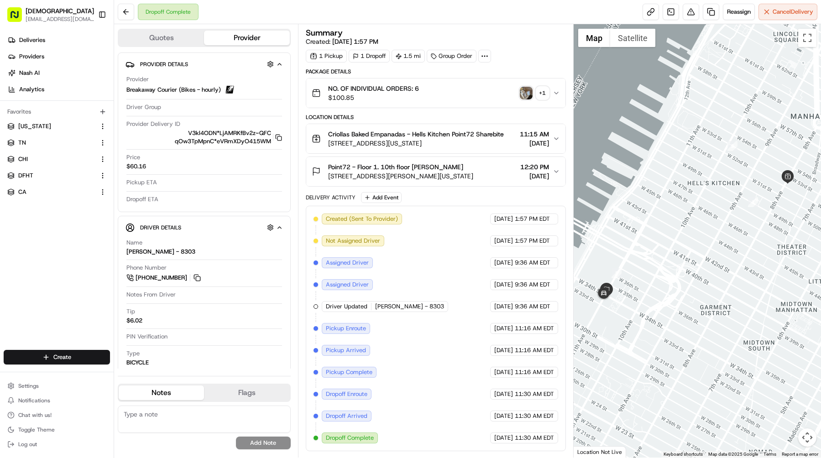
click at [522, 91] on img "button" at bounding box center [526, 93] width 13 height 13
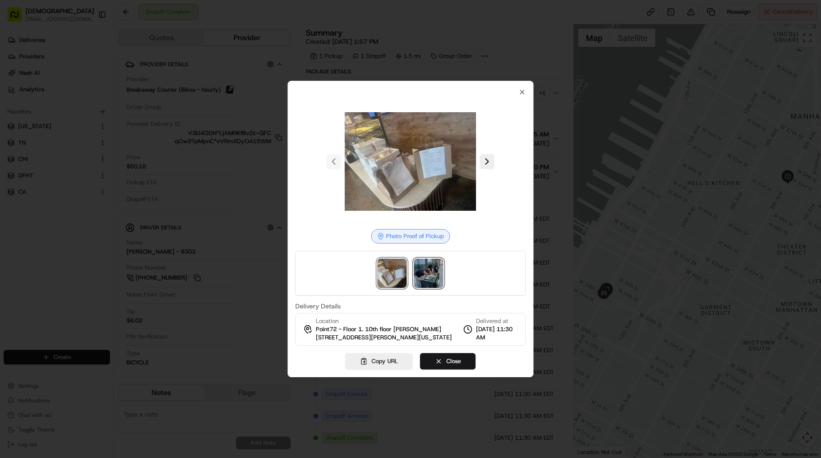
click at [422, 273] on img at bounding box center [429, 273] width 29 height 29
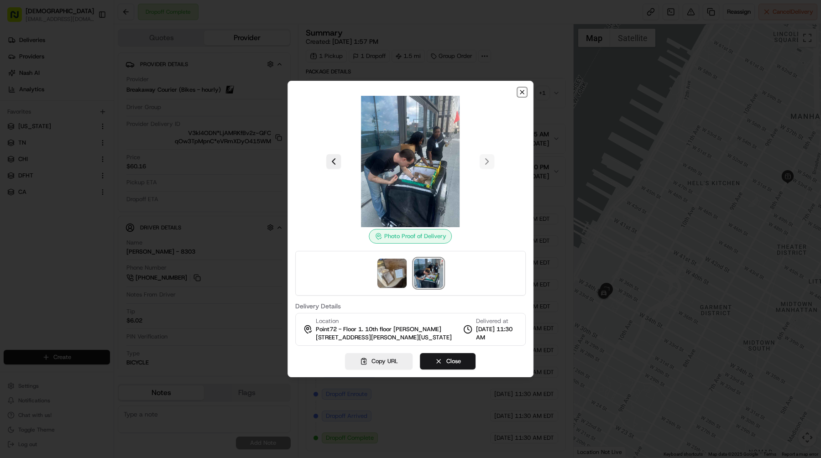
click at [525, 93] on icon "button" at bounding box center [522, 92] width 7 height 7
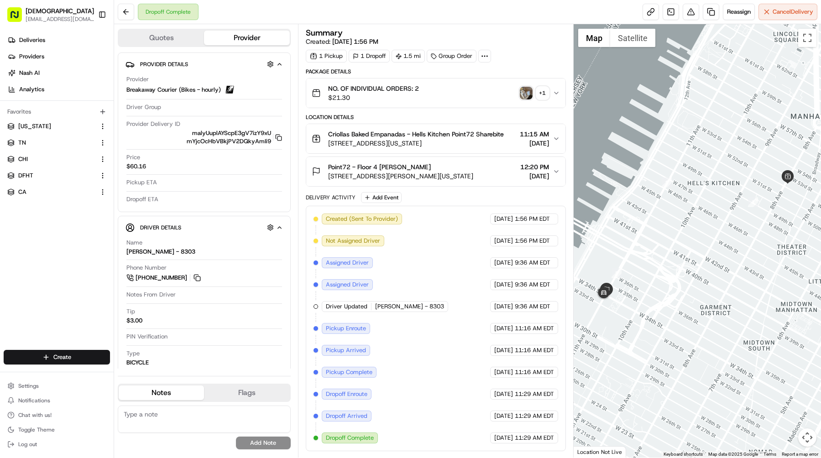
click at [528, 93] on img "button" at bounding box center [526, 93] width 13 height 13
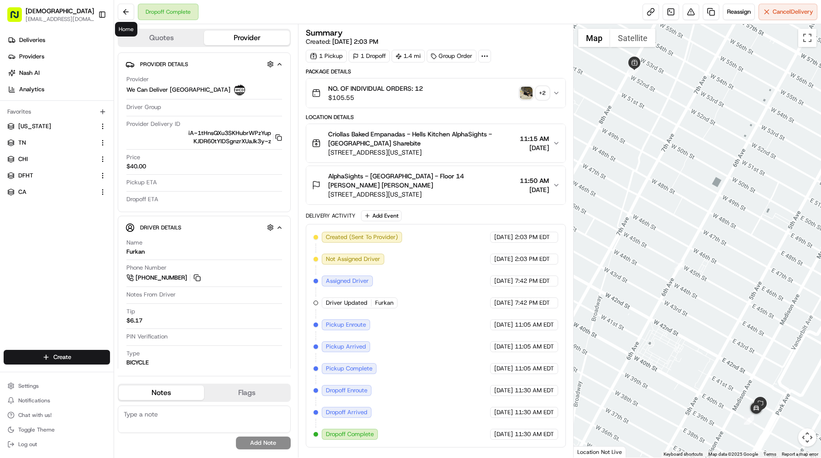
click at [526, 93] on img "button" at bounding box center [526, 93] width 13 height 13
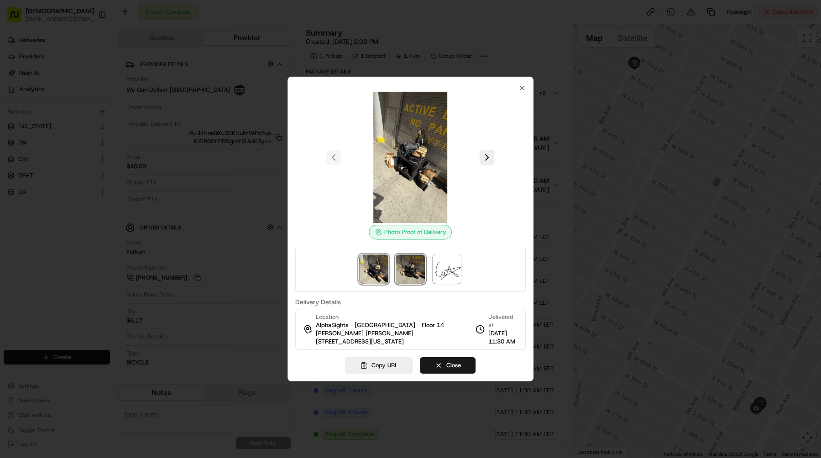
click at [398, 274] on img at bounding box center [410, 269] width 29 height 29
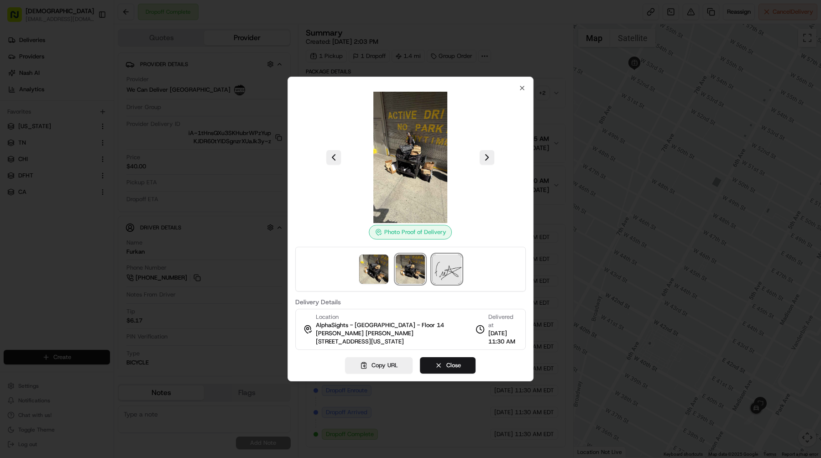
click at [443, 273] on img at bounding box center [447, 269] width 29 height 29
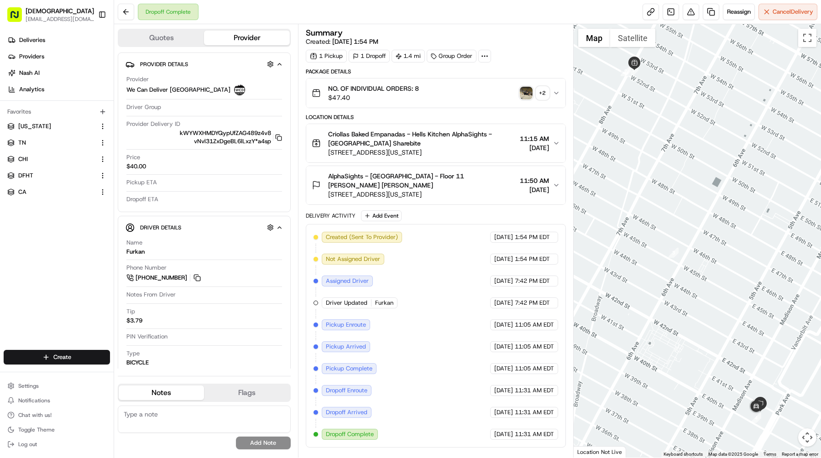
click at [524, 94] on img "button" at bounding box center [526, 93] width 13 height 13
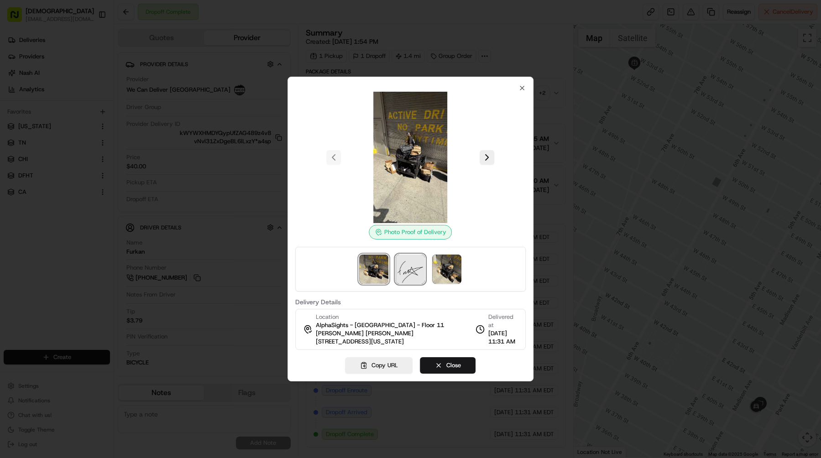
click at [416, 263] on img at bounding box center [410, 269] width 29 height 29
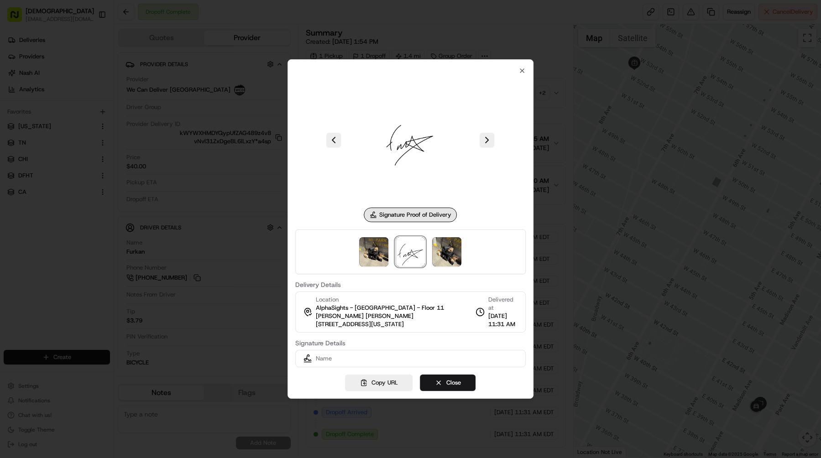
click at [450, 271] on div at bounding box center [410, 252] width 231 height 45
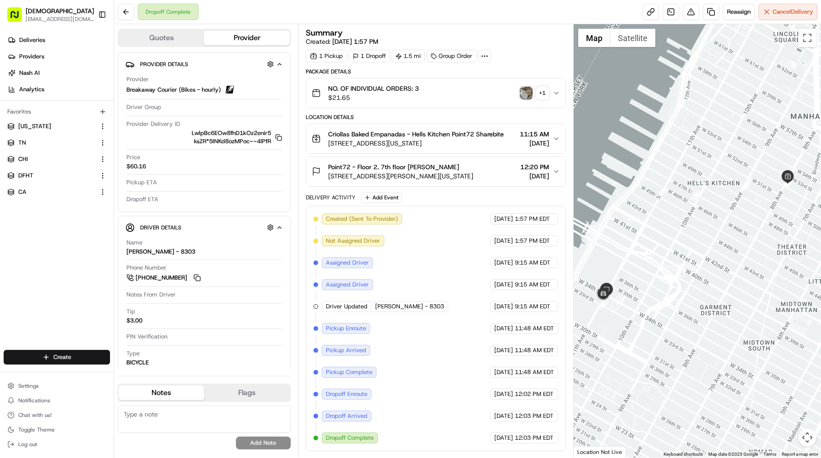
click at [524, 94] on img "button" at bounding box center [526, 93] width 13 height 13
click at [529, 92] on img "button" at bounding box center [526, 93] width 13 height 13
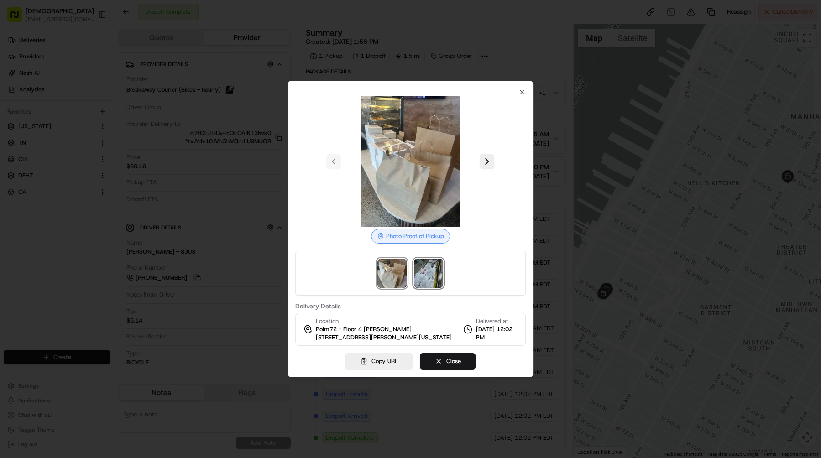
click at [428, 267] on img at bounding box center [429, 273] width 29 height 29
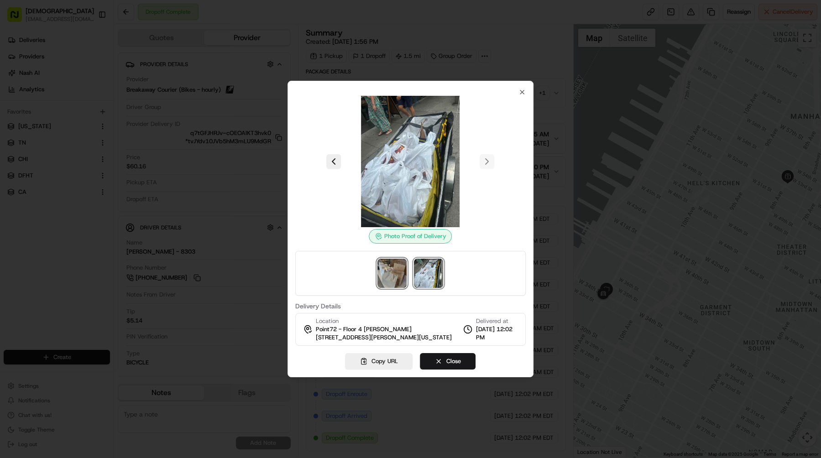
click at [390, 269] on img at bounding box center [392, 273] width 29 height 29
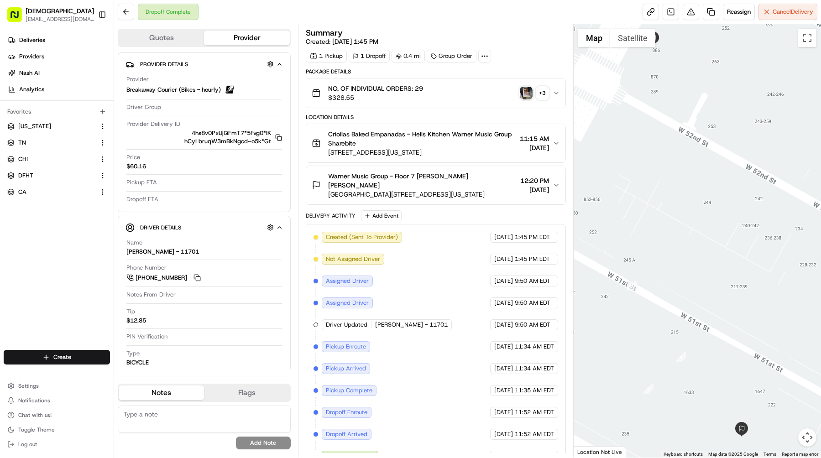
scroll to position [7, 0]
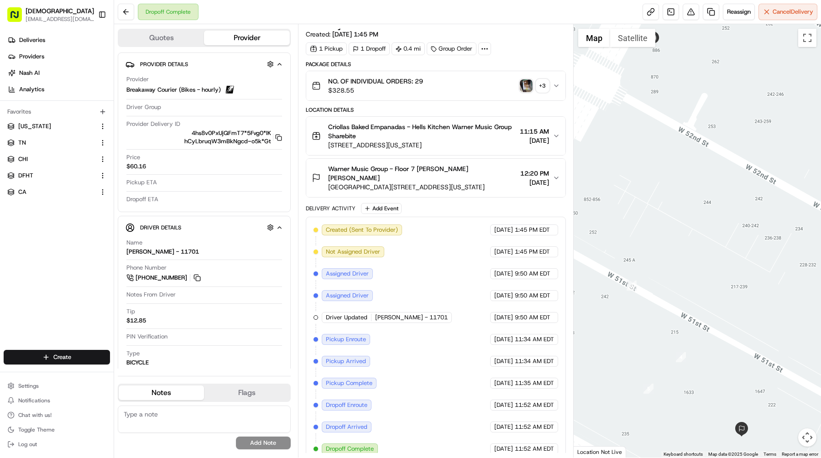
click at [529, 84] on img "button" at bounding box center [526, 85] width 13 height 13
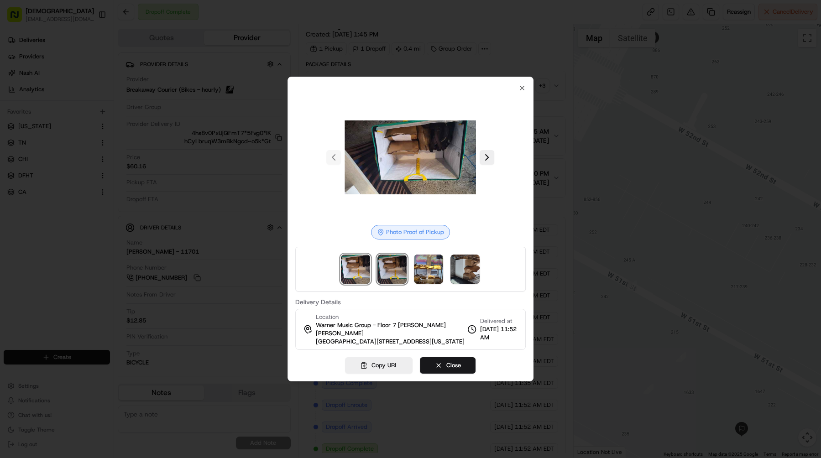
click at [394, 263] on img at bounding box center [392, 269] width 29 height 29
click at [418, 265] on img at bounding box center [429, 269] width 29 height 29
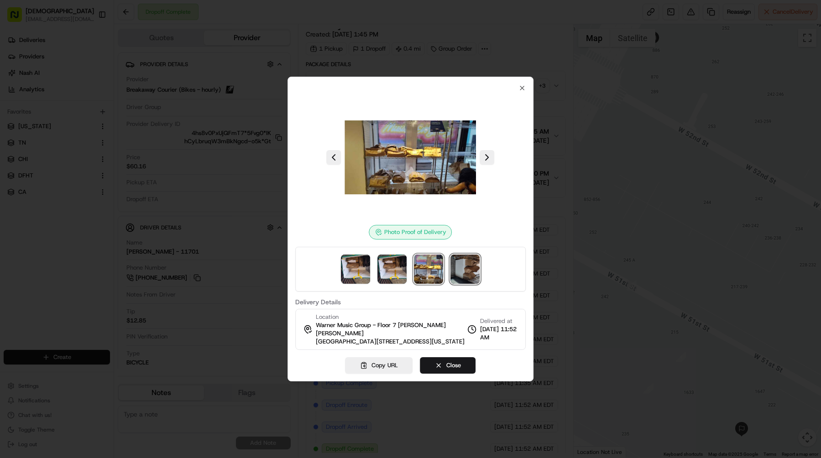
click at [456, 265] on img at bounding box center [465, 269] width 29 height 29
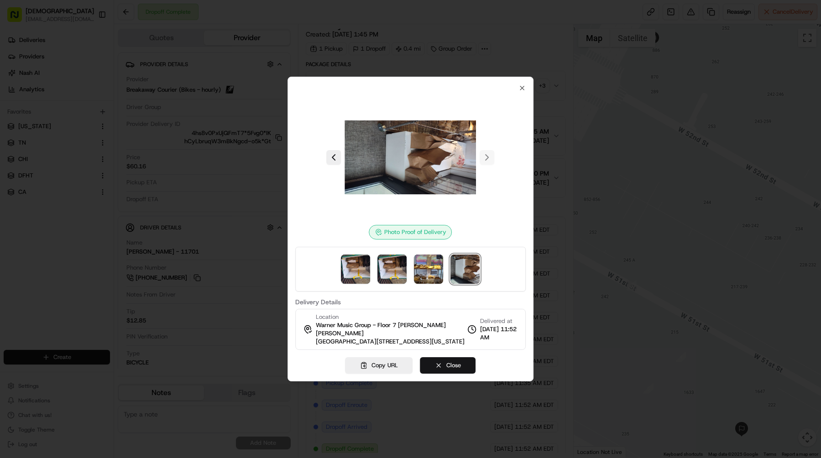
click at [435, 358] on button "Close" at bounding box center [449, 366] width 56 height 16
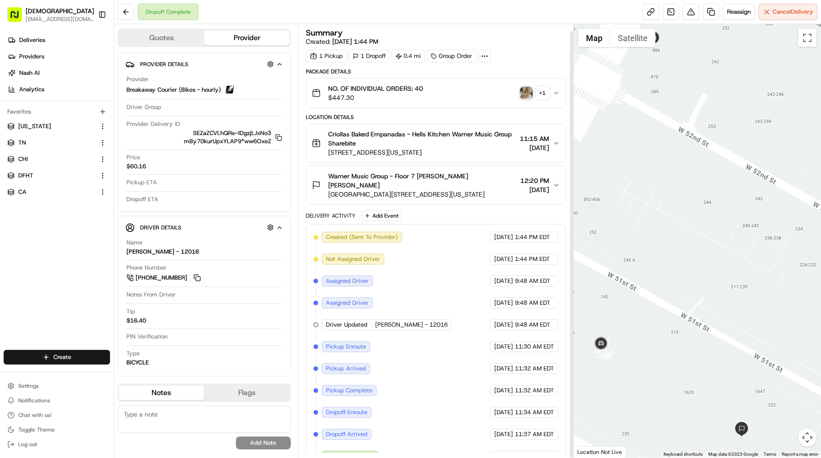
scroll to position [7, 0]
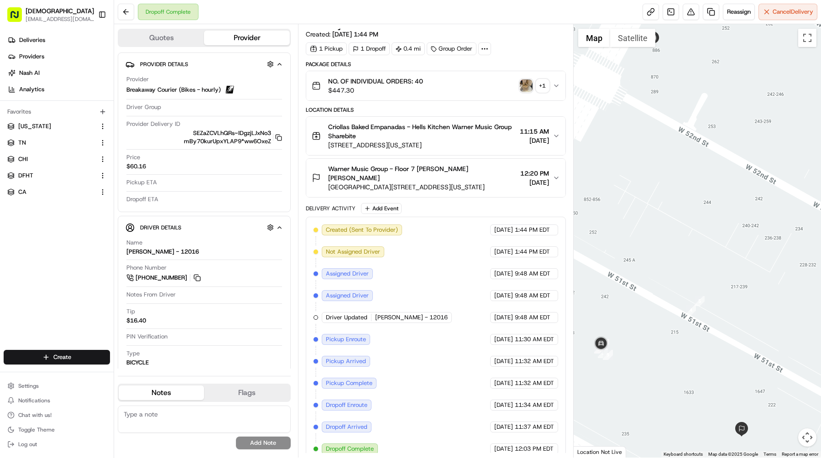
click at [526, 85] on img "button" at bounding box center [526, 85] width 13 height 13
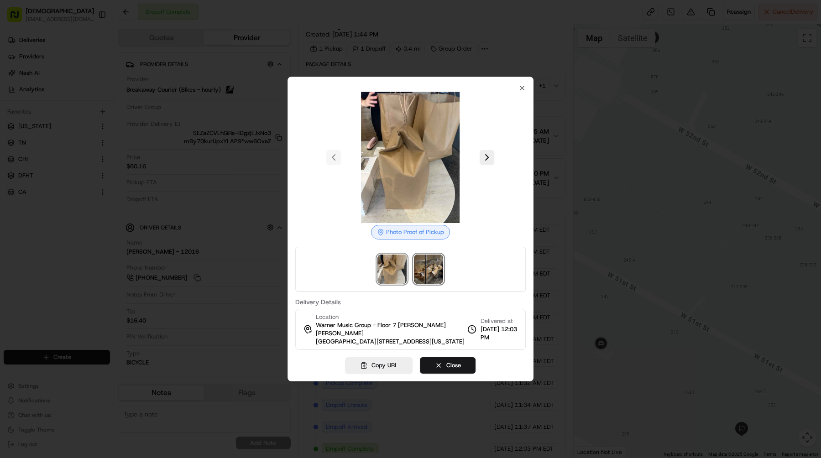
click at [425, 260] on img at bounding box center [429, 269] width 29 height 29
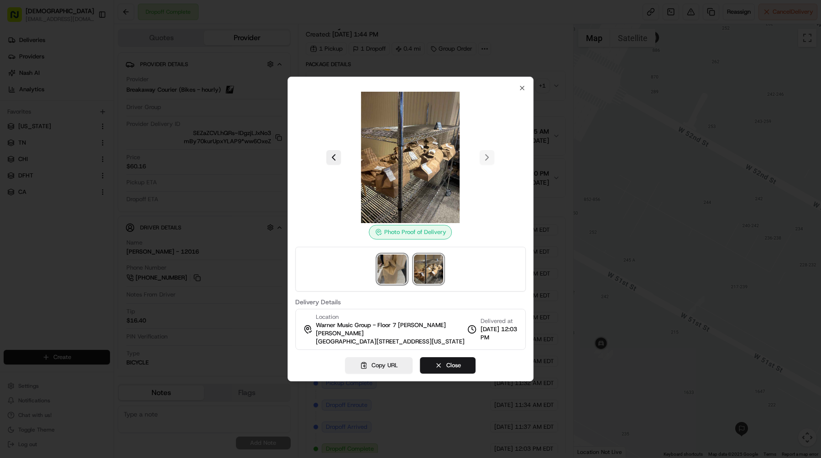
click at [396, 267] on img at bounding box center [392, 269] width 29 height 29
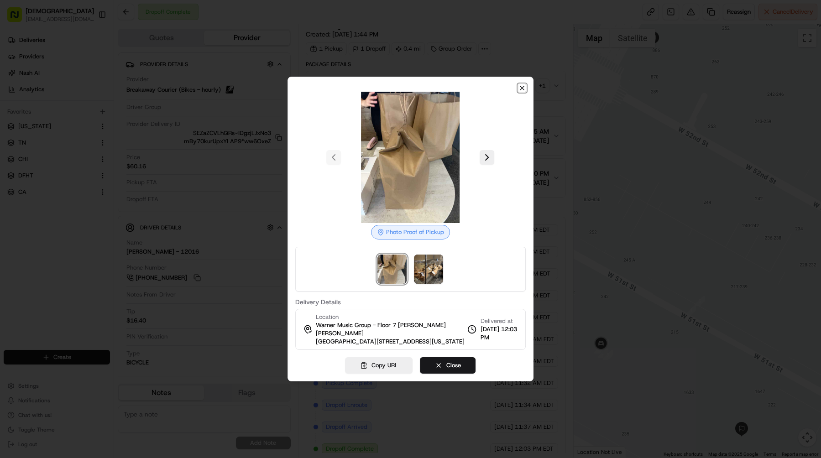
click at [521, 88] on icon "button" at bounding box center [523, 88] width 4 height 4
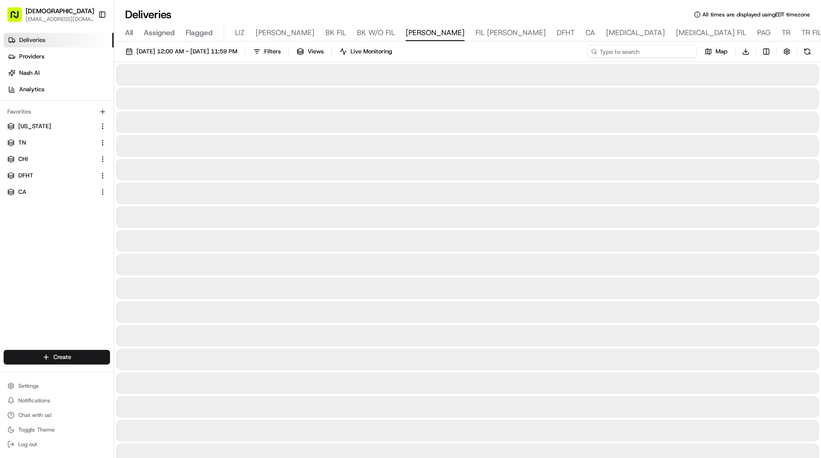
click at [654, 53] on input at bounding box center [643, 51] width 110 height 13
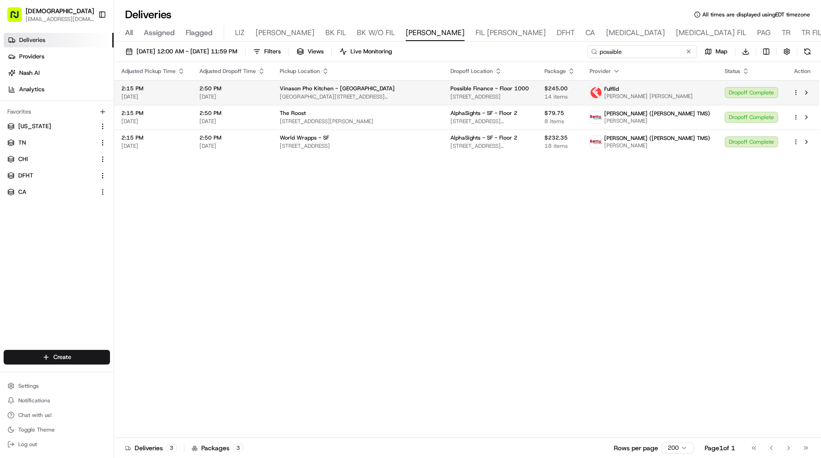
type input "possible"
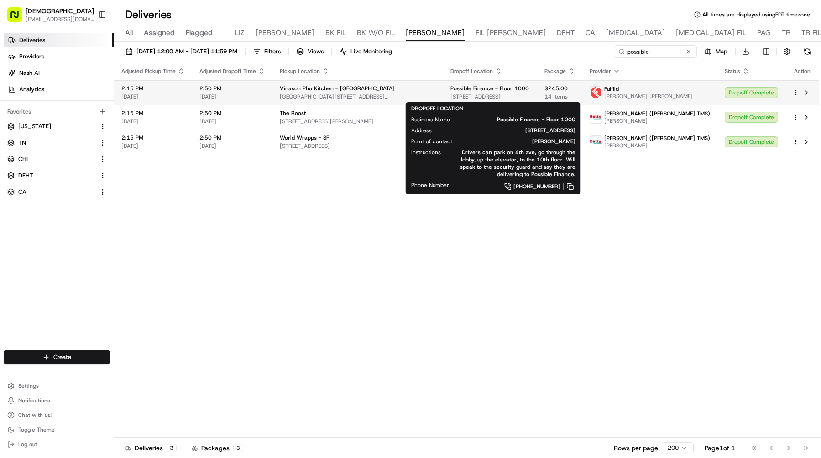
drag, startPoint x: 425, startPoint y: 98, endPoint x: 515, endPoint y: 98, distance: 89.5
click at [515, 98] on td "Possible Finance - Floor 1000 1425 4th Ave, Seattle, WA 98101, USA" at bounding box center [490, 92] width 94 height 25
copy span "1425 4th Ave, Seattle, WA 98101"
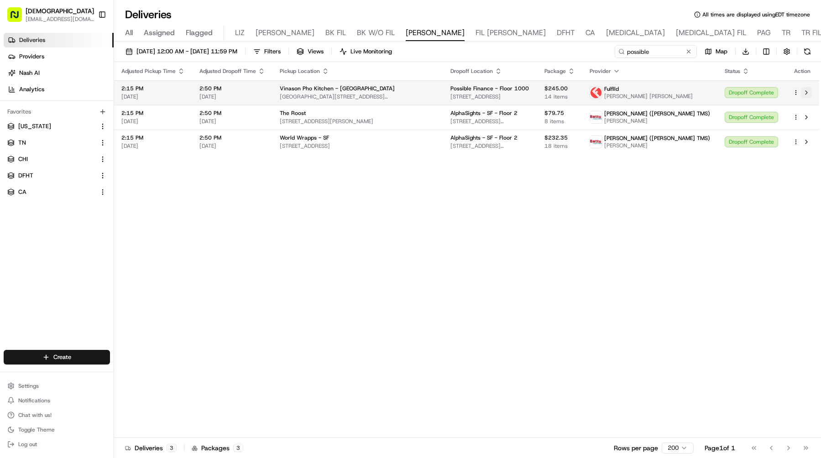
click at [806, 92] on button at bounding box center [806, 92] width 11 height 11
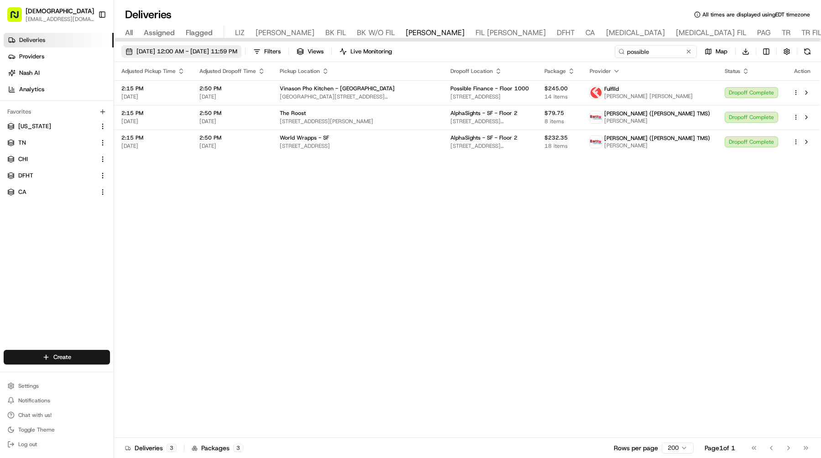
click at [223, 47] on span "08/20/2025 12:00 AM - 08/20/2025 11:59 PM" at bounding box center [187, 51] width 101 height 8
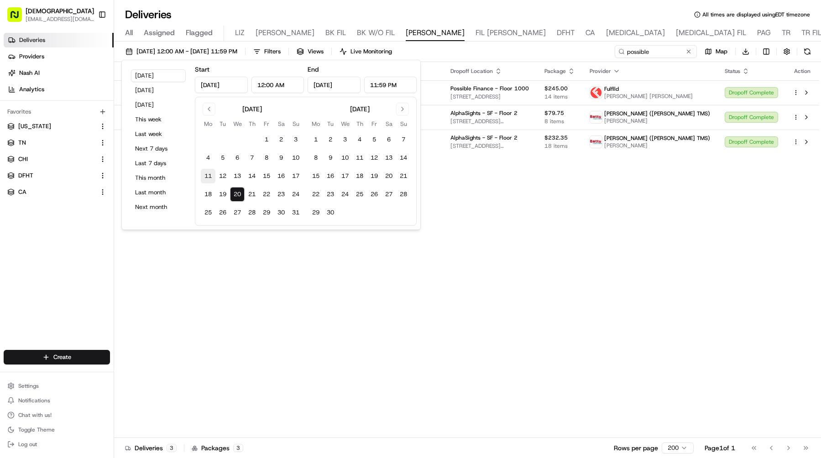
click at [206, 174] on button "11" at bounding box center [208, 176] width 15 height 15
type input "Aug 11, 2025"
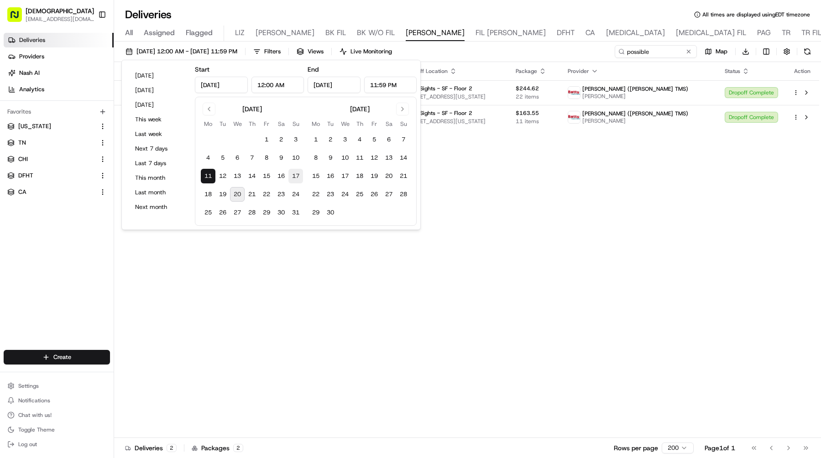
click at [299, 174] on button "17" at bounding box center [296, 176] width 15 height 15
type input "Aug 17, 2025"
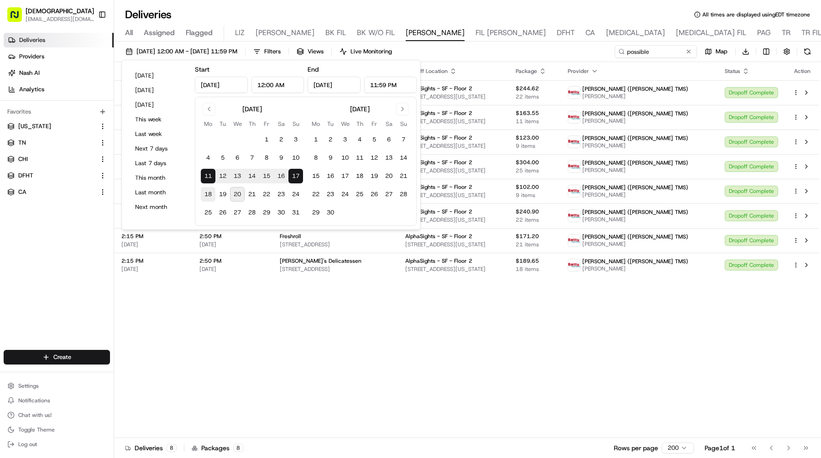
click at [205, 197] on button "18" at bounding box center [208, 194] width 15 height 15
type input "Aug 18, 2025"
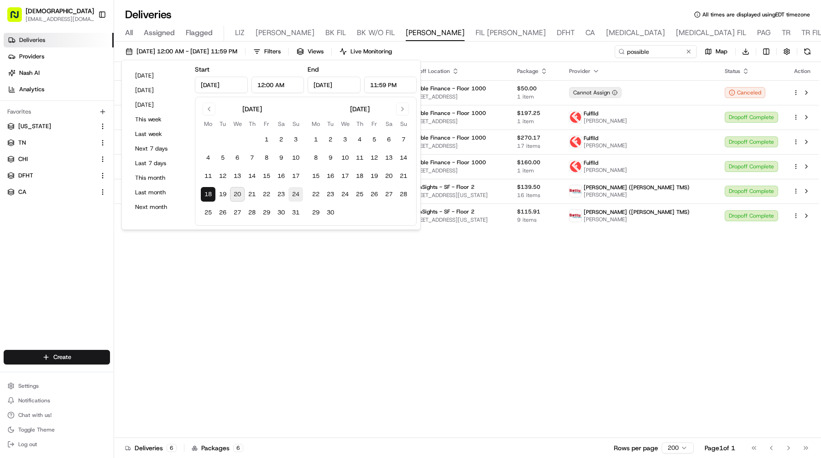
click at [300, 195] on button "24" at bounding box center [296, 194] width 15 height 15
type input "Aug 24, 2025"
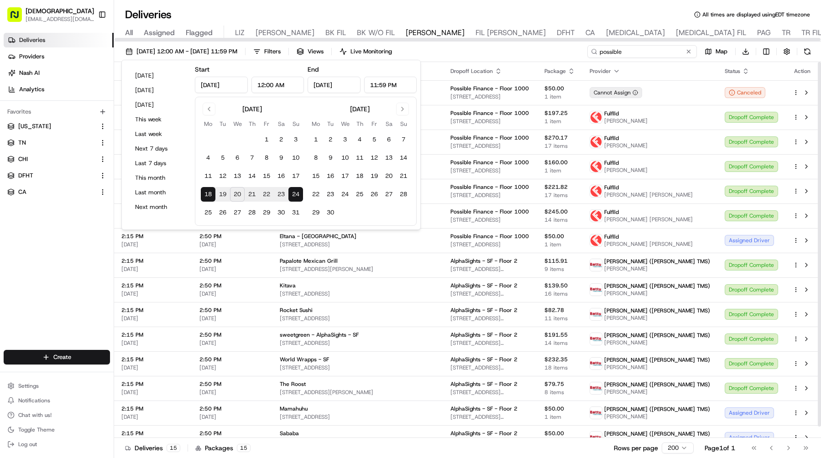
click at [659, 54] on input "possible" at bounding box center [643, 51] width 110 height 13
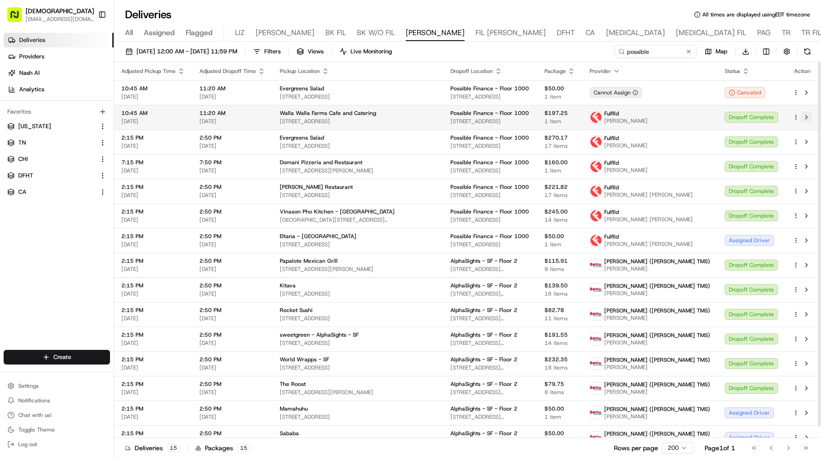
click at [807, 120] on button at bounding box center [806, 117] width 11 height 11
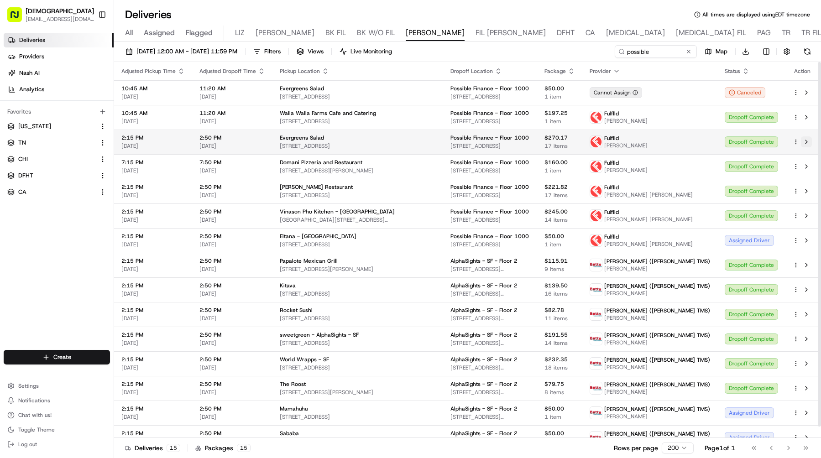
click at [808, 145] on button at bounding box center [806, 142] width 11 height 11
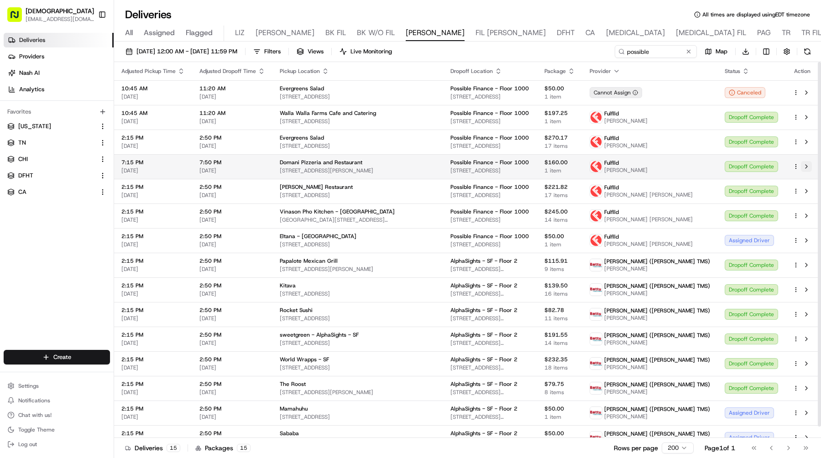
click at [809, 165] on button at bounding box center [806, 166] width 11 height 11
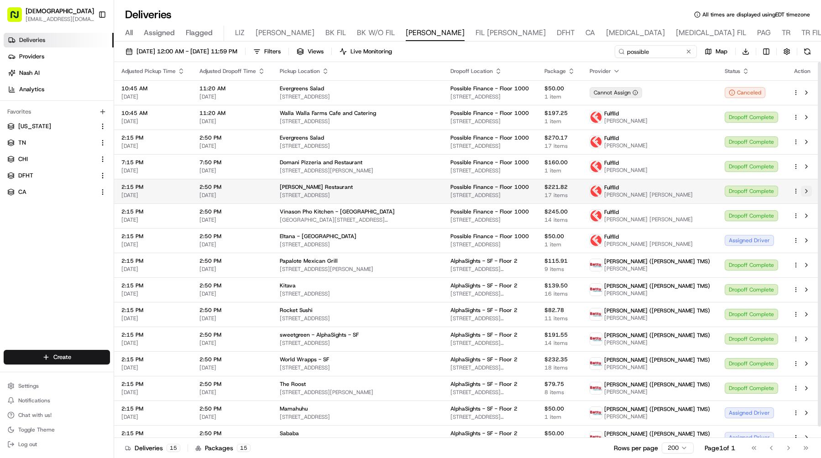
click at [809, 187] on button at bounding box center [806, 191] width 11 height 11
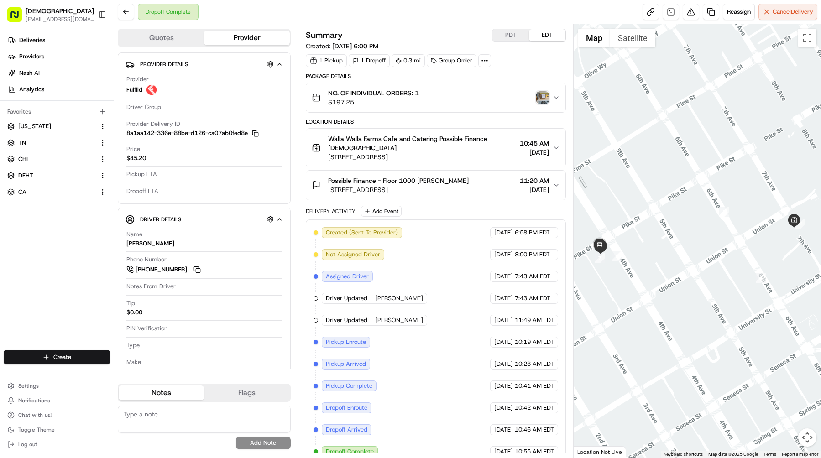
click at [543, 96] on img "button" at bounding box center [542, 97] width 13 height 13
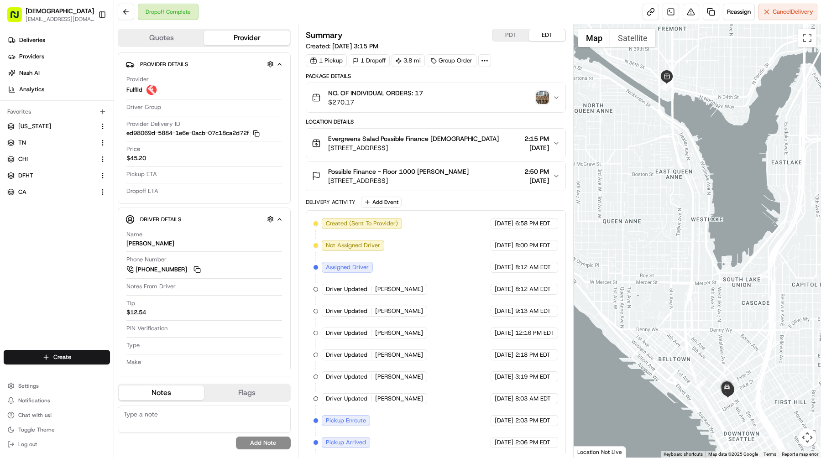
click at [546, 93] on img "button" at bounding box center [542, 97] width 13 height 13
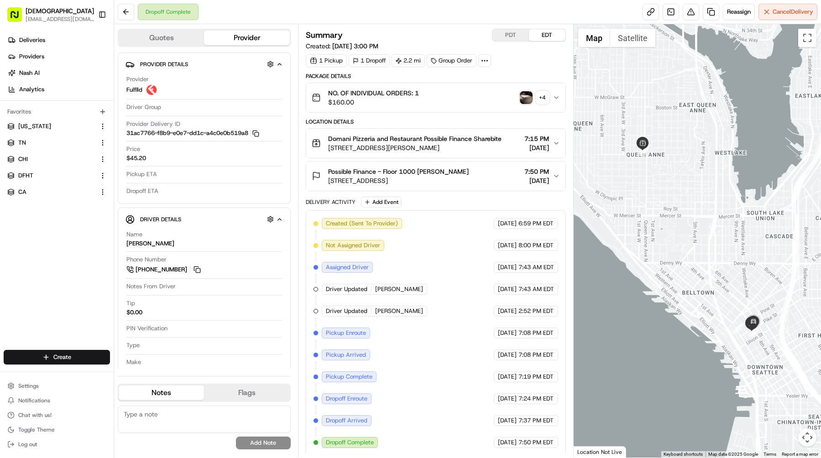
click at [528, 89] on div "NO. OF INDIVIDUAL ORDERS: 1 $160.00 + 4" at bounding box center [432, 98] width 241 height 18
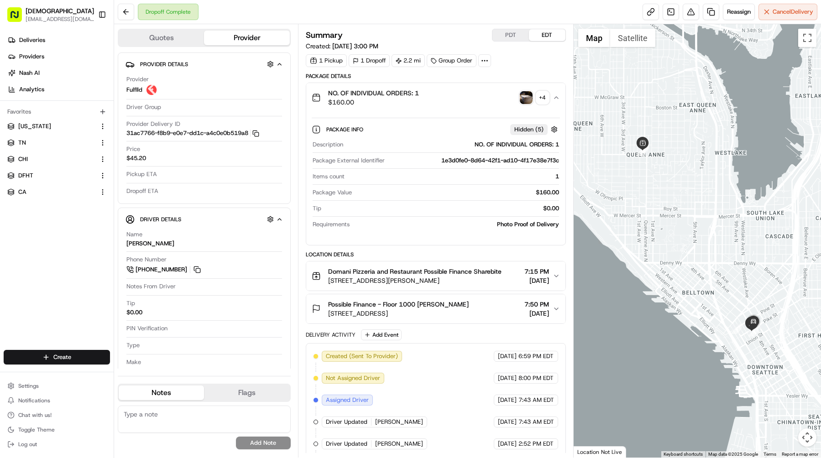
click at [529, 100] on img "button" at bounding box center [526, 97] width 13 height 13
